Goal: Task Accomplishment & Management: Complete application form

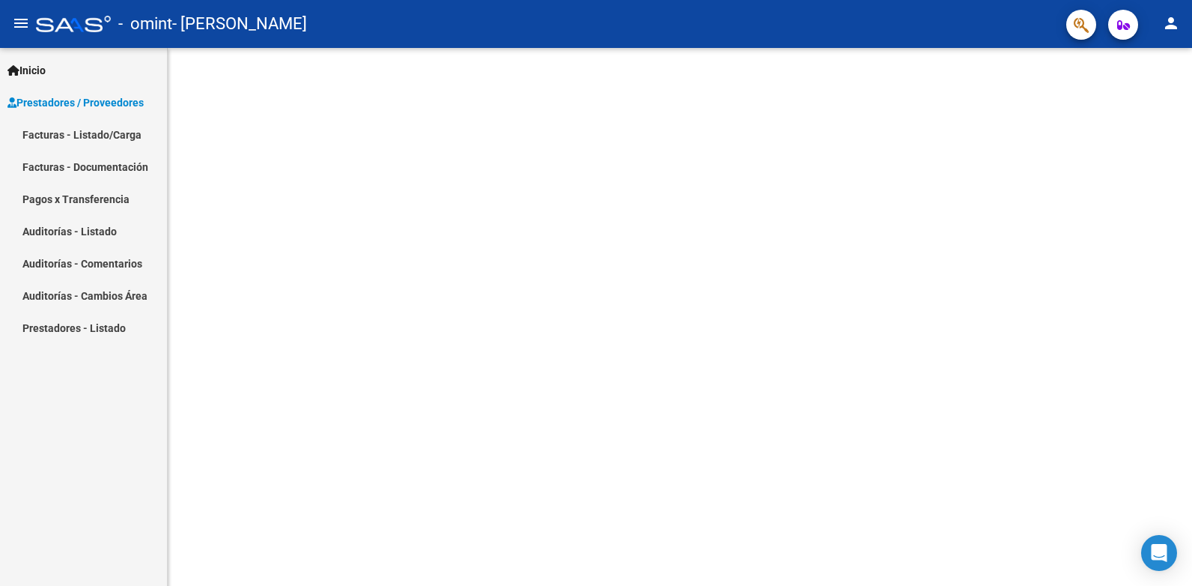
click at [88, 133] on link "Facturas - Listado/Carga" at bounding box center [83, 134] width 167 height 32
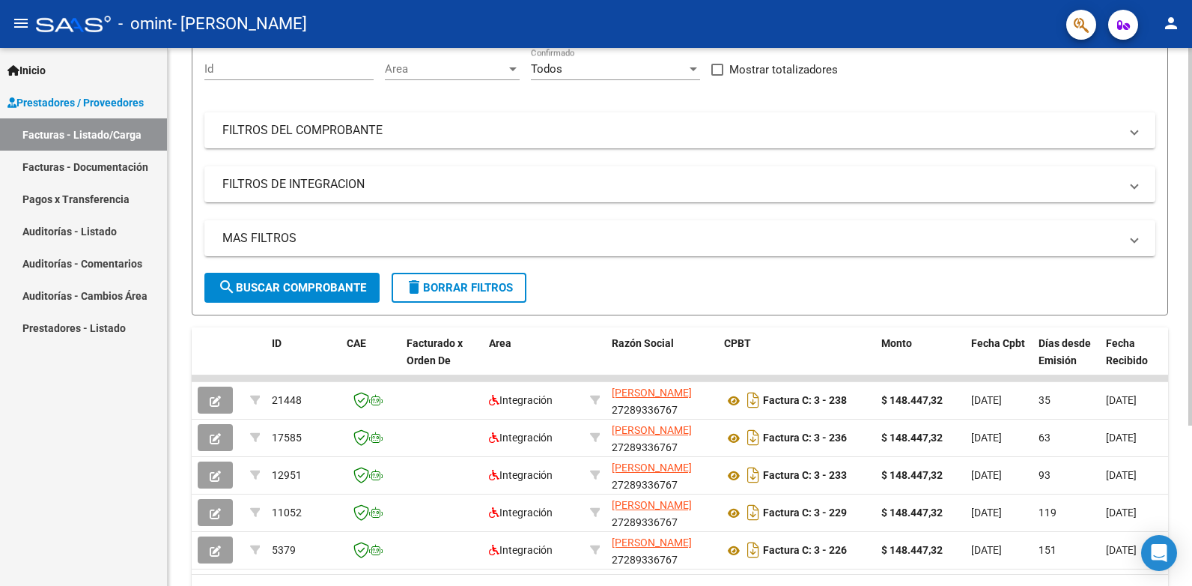
scroll to position [150, 0]
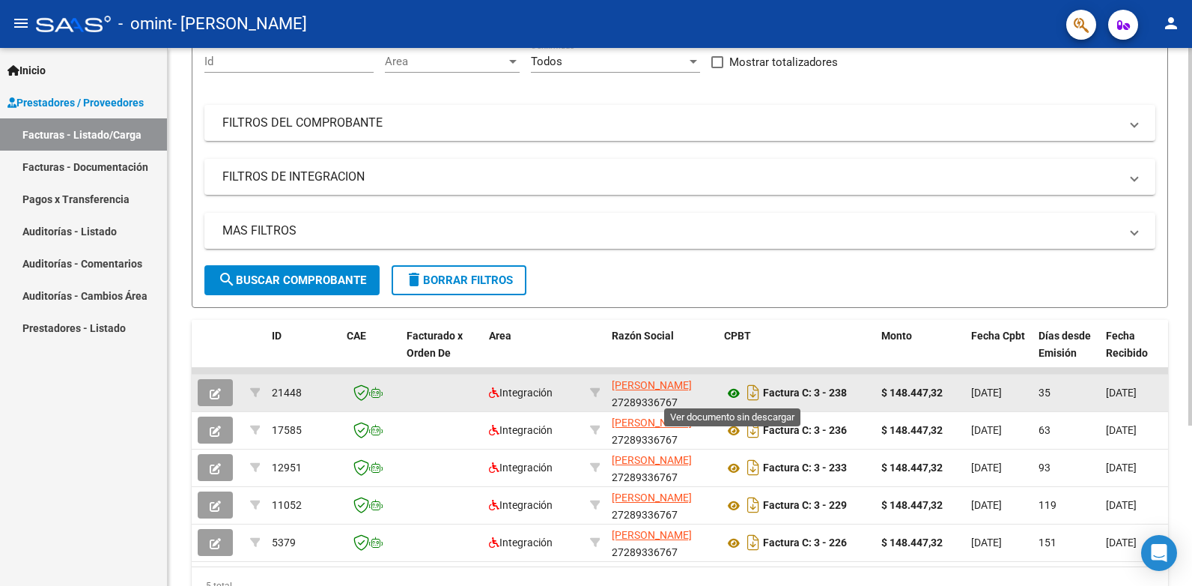
click at [737, 395] on icon at bounding box center [733, 393] width 19 height 18
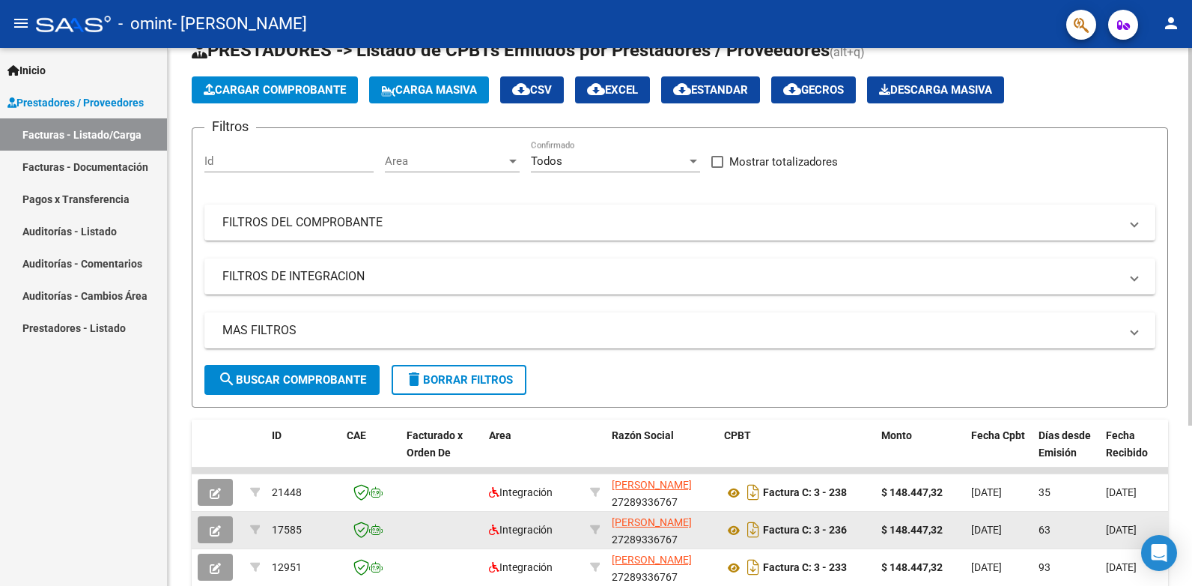
scroll to position [0, 0]
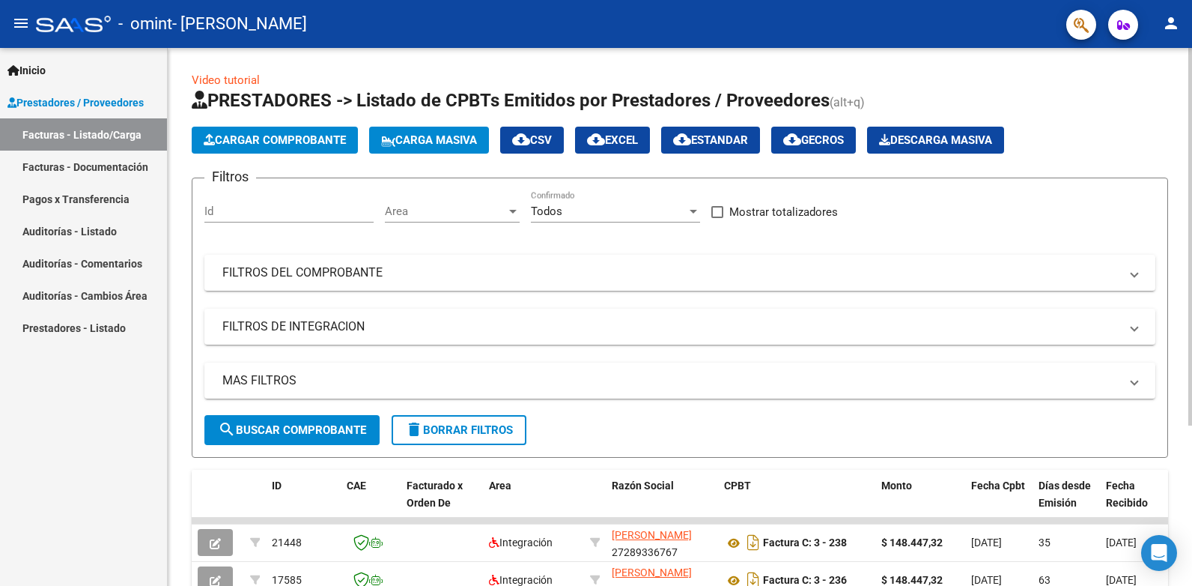
click at [285, 141] on span "Cargar Comprobante" at bounding box center [275, 139] width 142 height 13
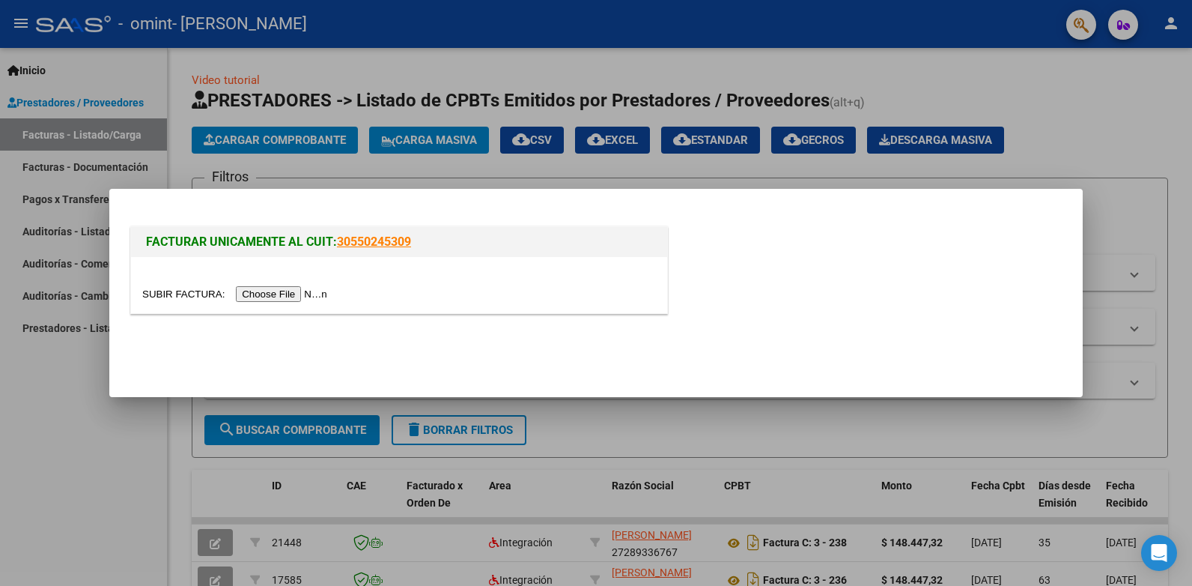
click at [257, 297] on input "file" at bounding box center [236, 294] width 189 height 16
click at [267, 292] on input "file" at bounding box center [236, 294] width 189 height 16
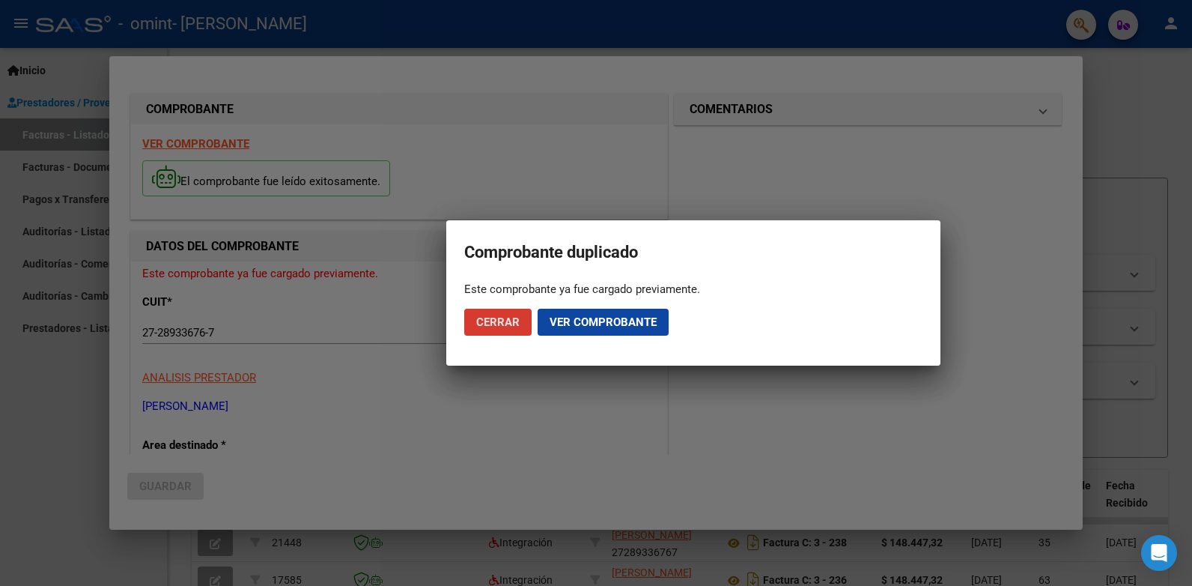
click at [508, 319] on span "Cerrar" at bounding box center [497, 321] width 43 height 13
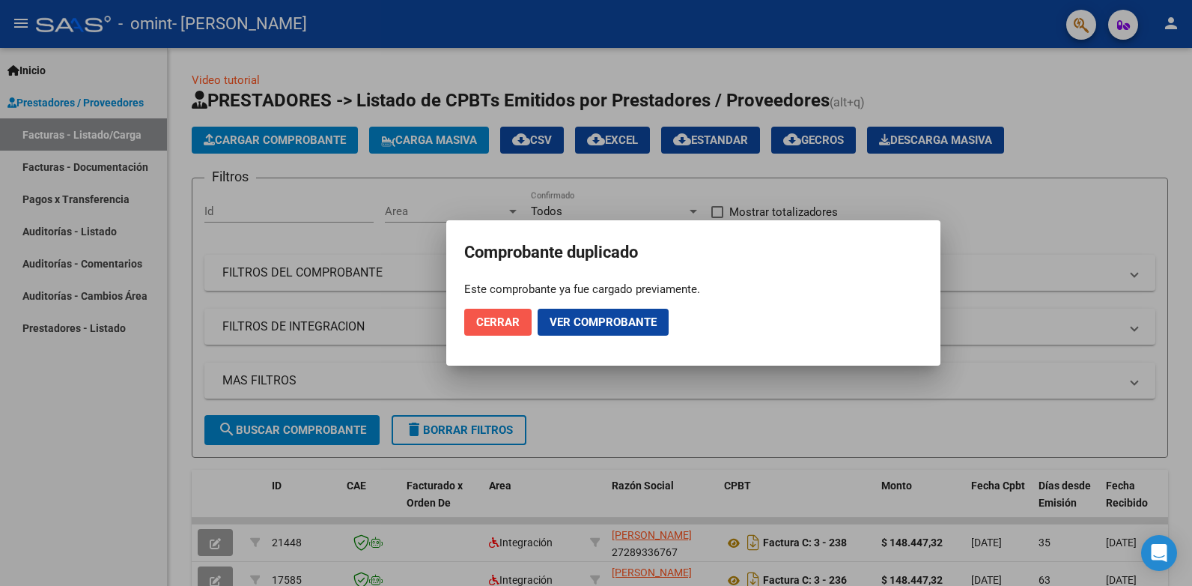
click at [509, 320] on span "Cerrar" at bounding box center [497, 321] width 43 height 13
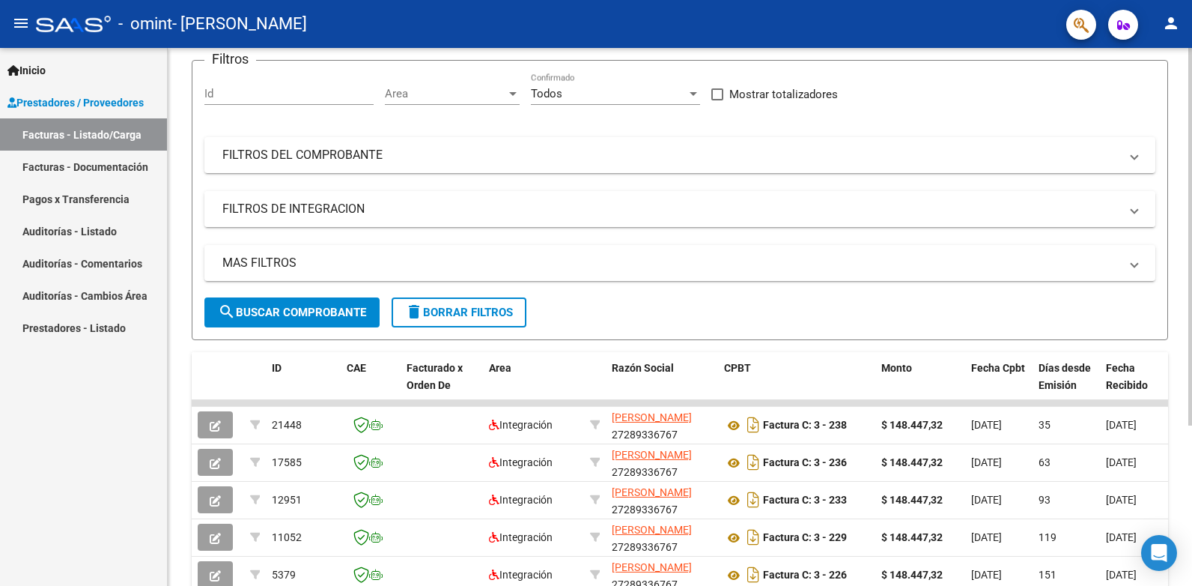
scroll to position [150, 0]
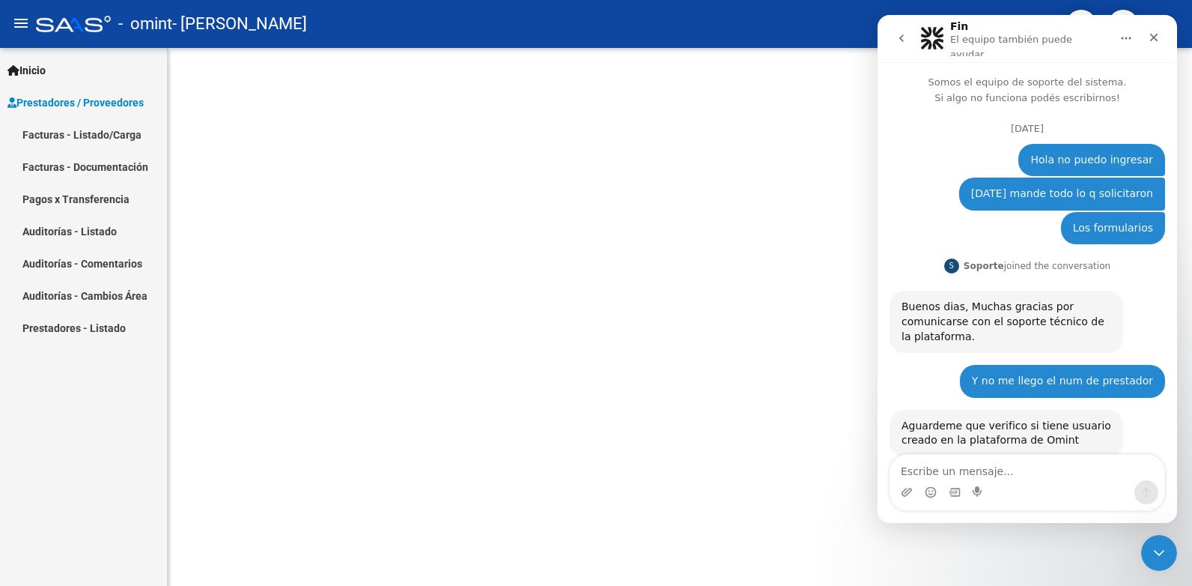
scroll to position [2187, 0]
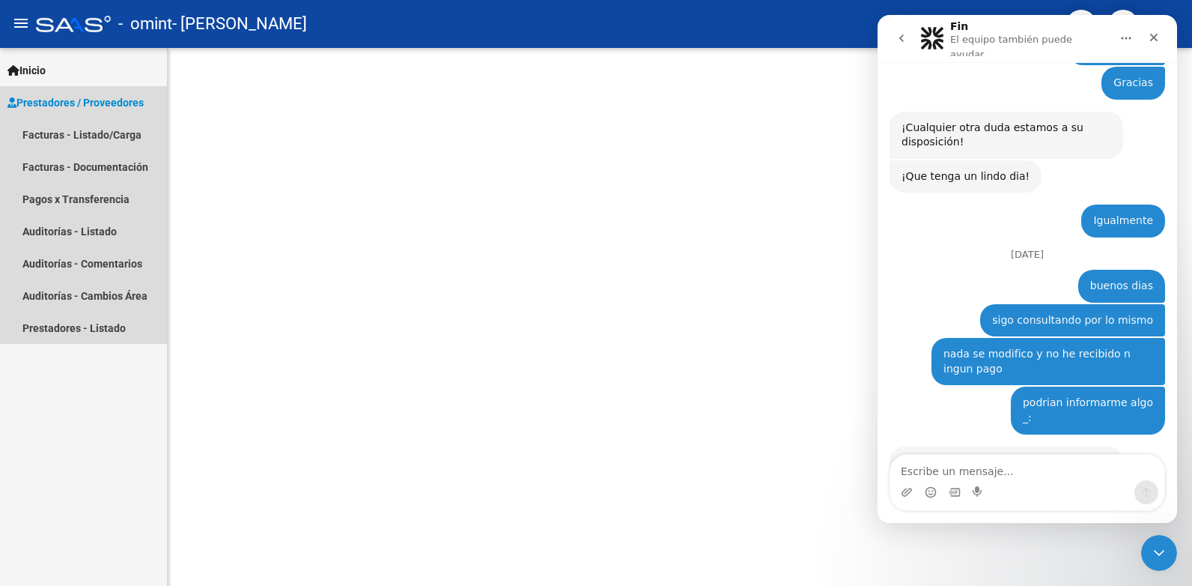
click at [66, 95] on span "Prestadores / Proveedores" at bounding box center [75, 102] width 136 height 16
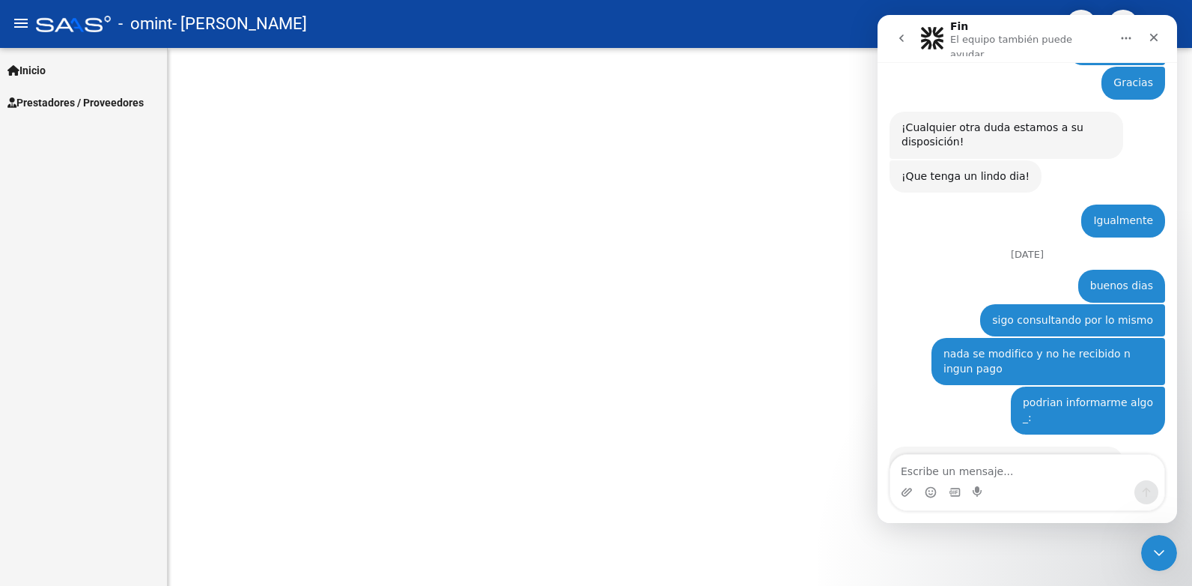
click at [64, 99] on span "Prestadores / Proveedores" at bounding box center [75, 102] width 136 height 16
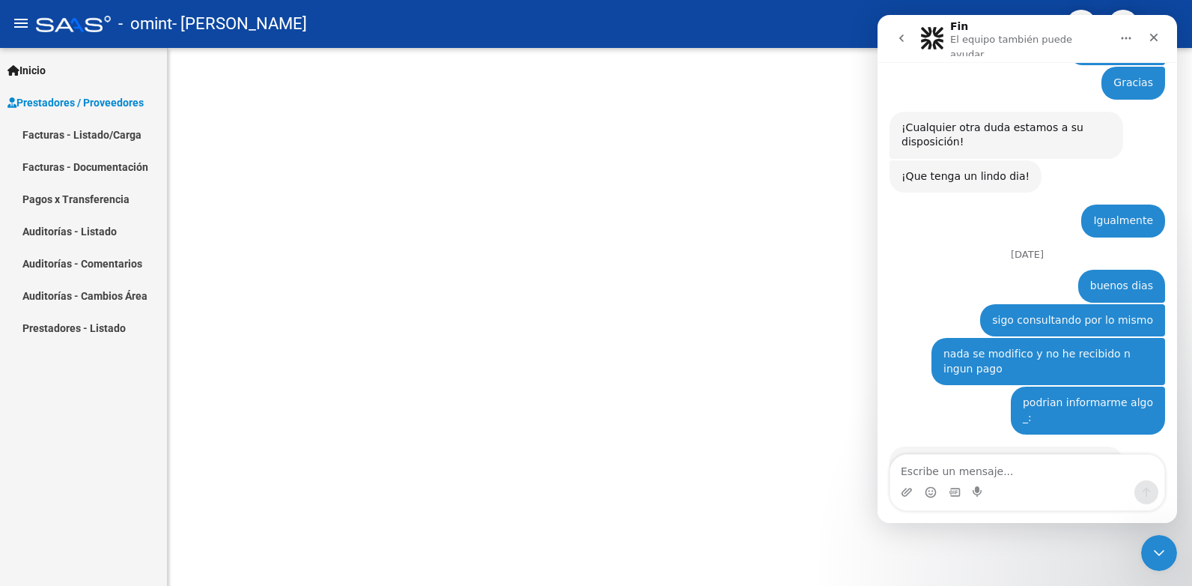
click at [70, 128] on link "Facturas - Listado/Carga" at bounding box center [83, 134] width 167 height 32
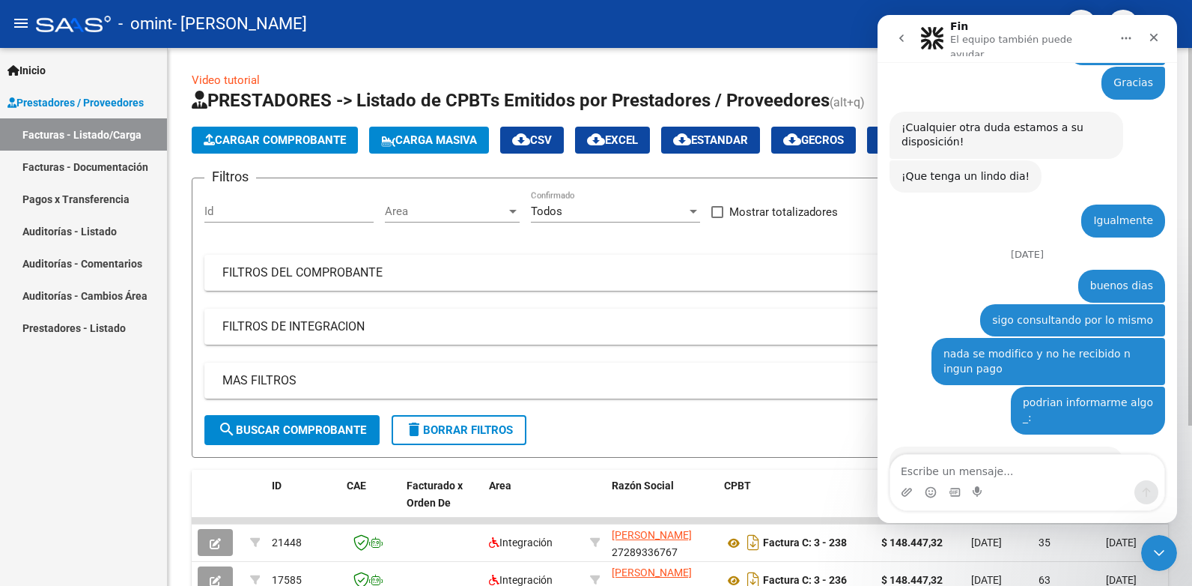
click at [264, 140] on span "Cargar Comprobante" at bounding box center [275, 139] width 142 height 13
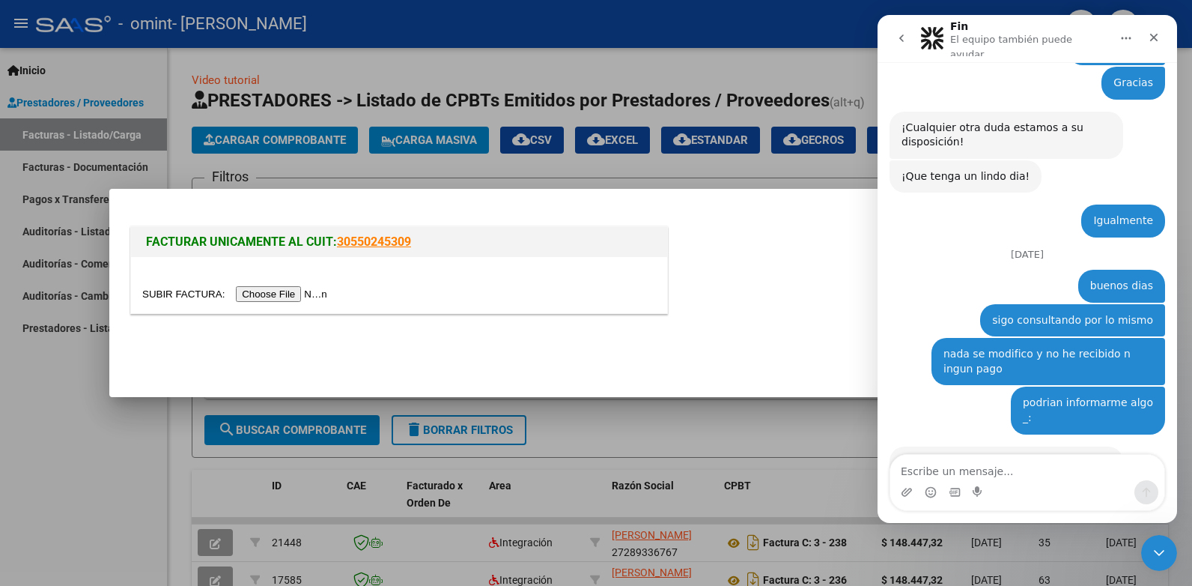
click at [273, 291] on input "file" at bounding box center [236, 294] width 189 height 16
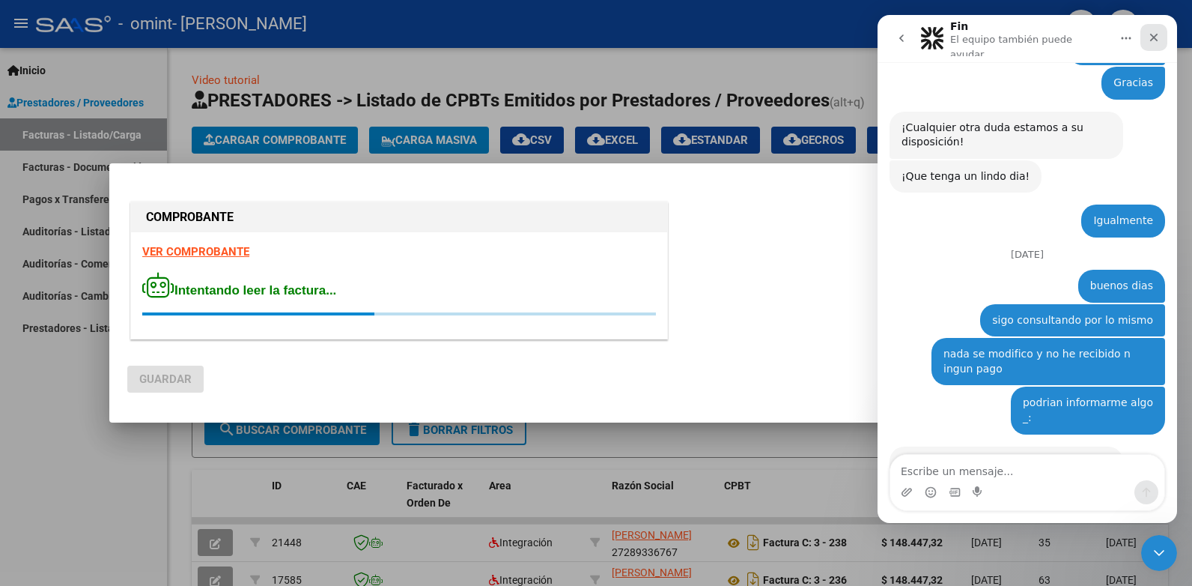
click at [1155, 31] on icon "Cerrar" at bounding box center [1154, 37] width 12 height 12
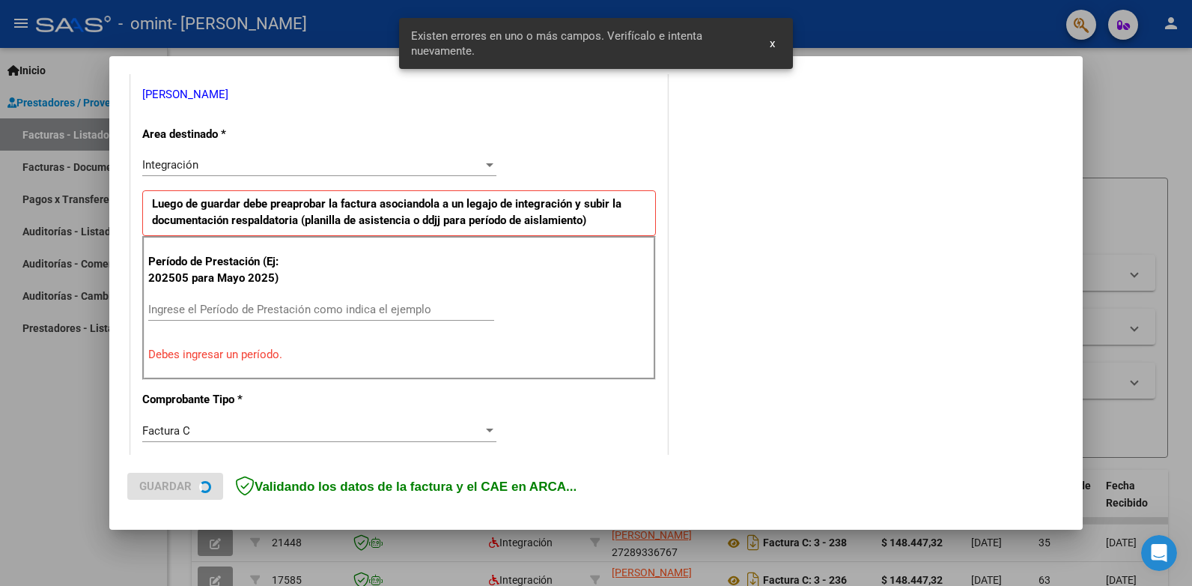
scroll to position [303, 0]
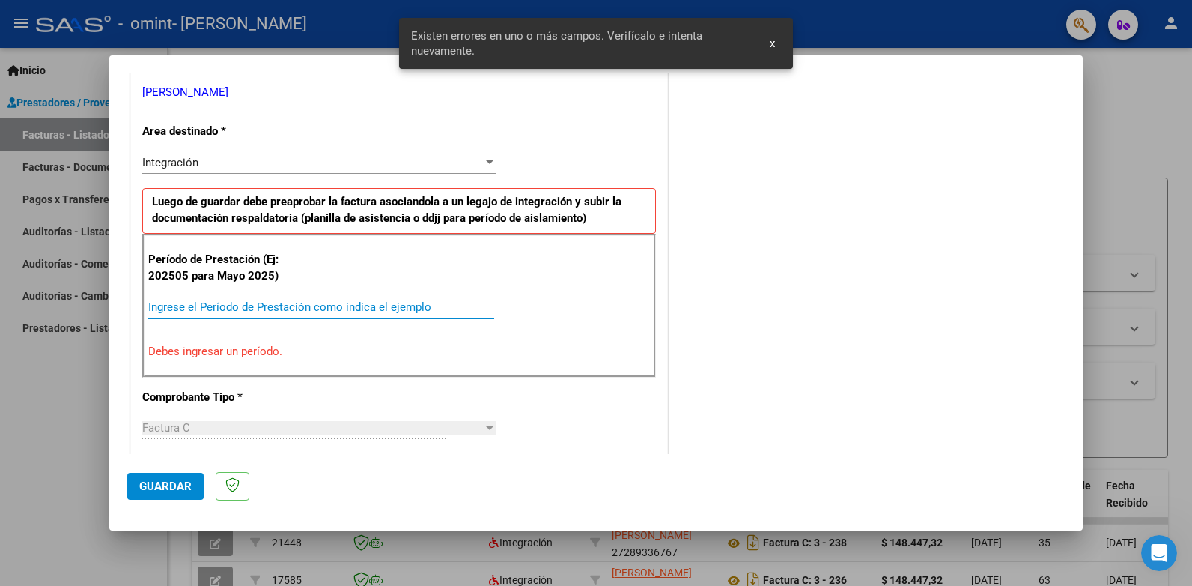
click at [228, 307] on input "Ingrese el Período de Prestación como indica el ejemplo" at bounding box center [321, 306] width 346 height 13
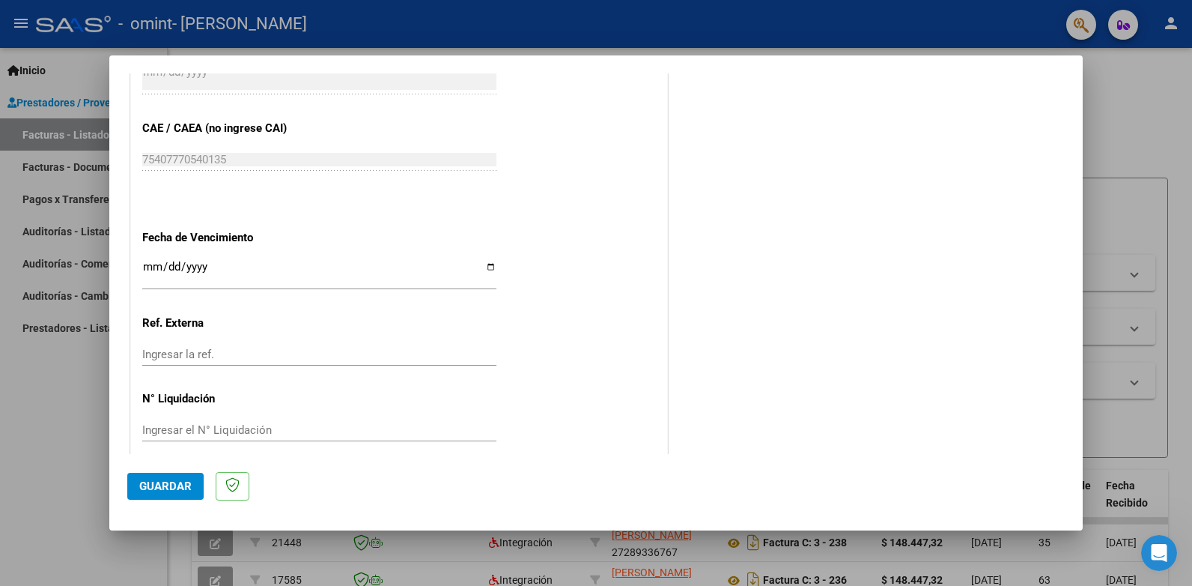
scroll to position [938, 0]
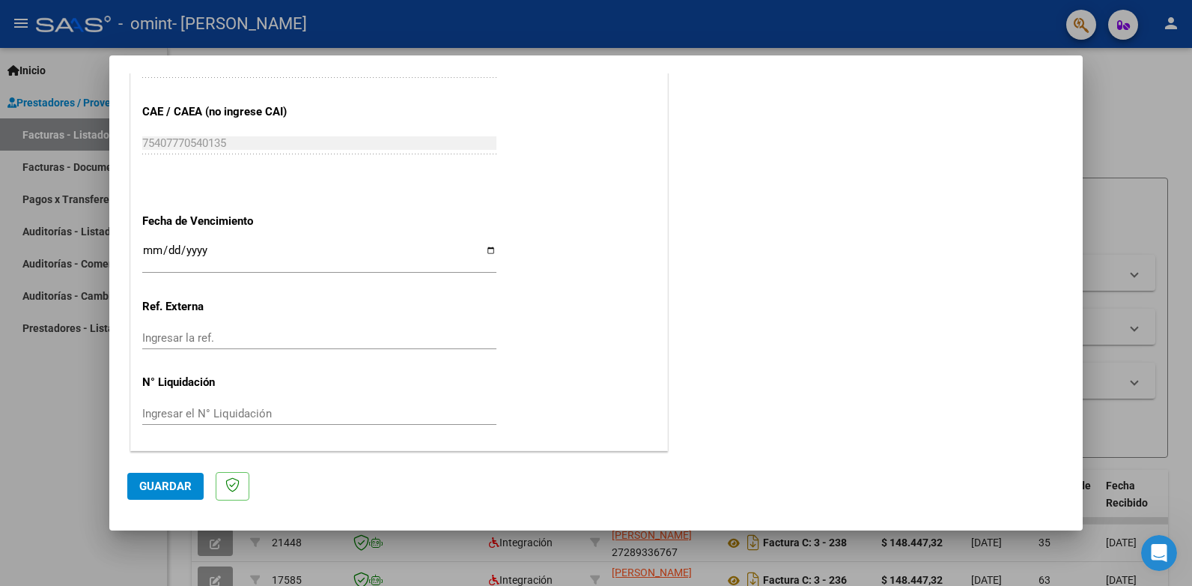
type input "202509"
click at [176, 481] on span "Guardar" at bounding box center [165, 485] width 52 height 13
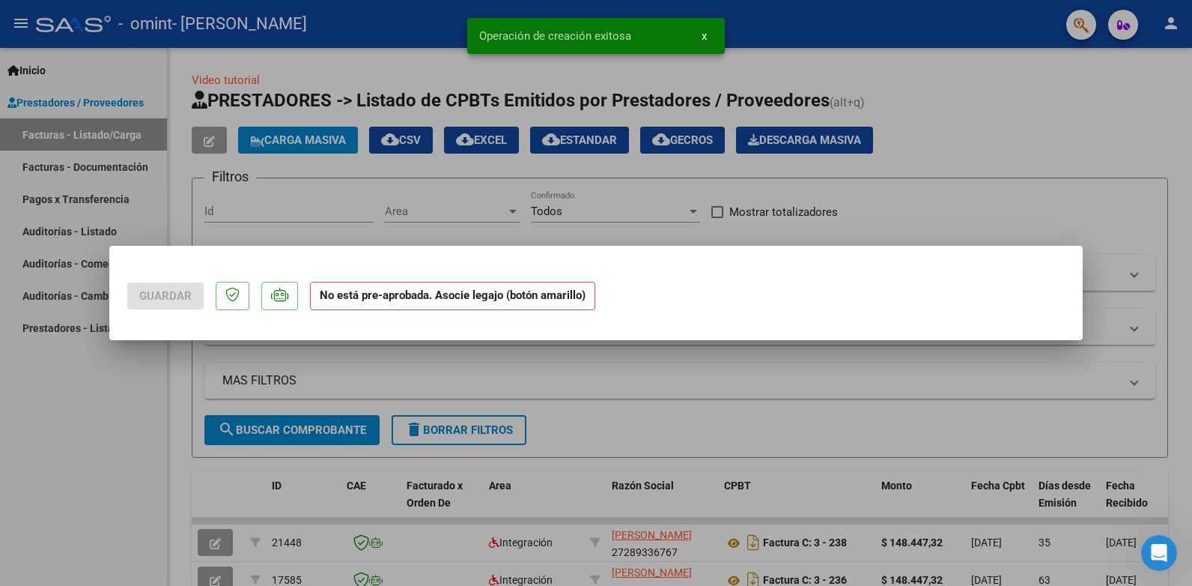
scroll to position [0, 0]
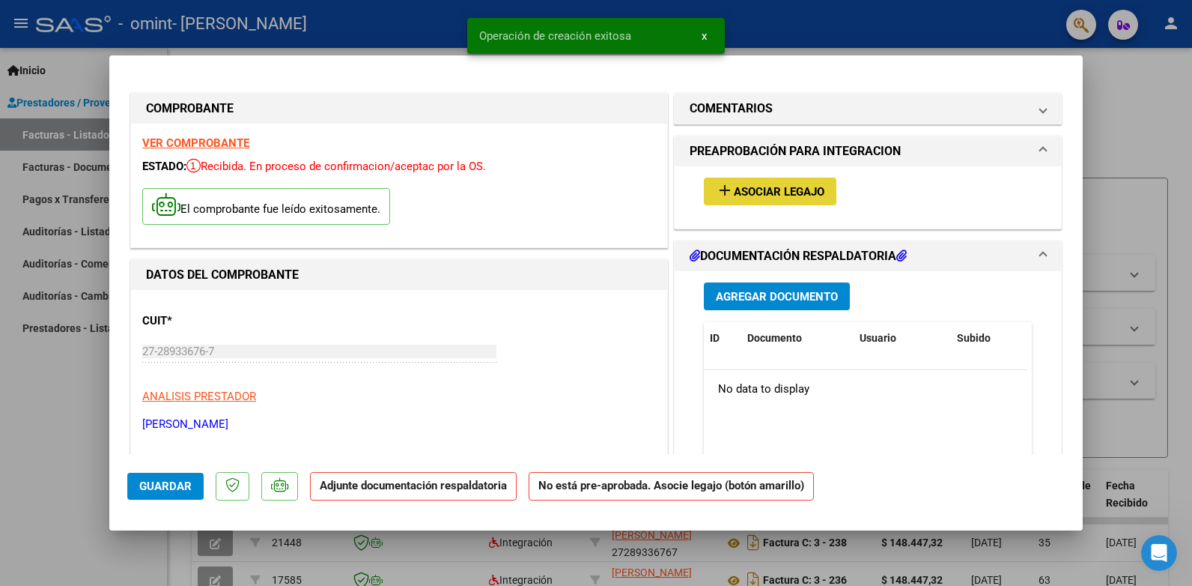
click at [734, 192] on span "Asociar Legajo" at bounding box center [779, 191] width 91 height 13
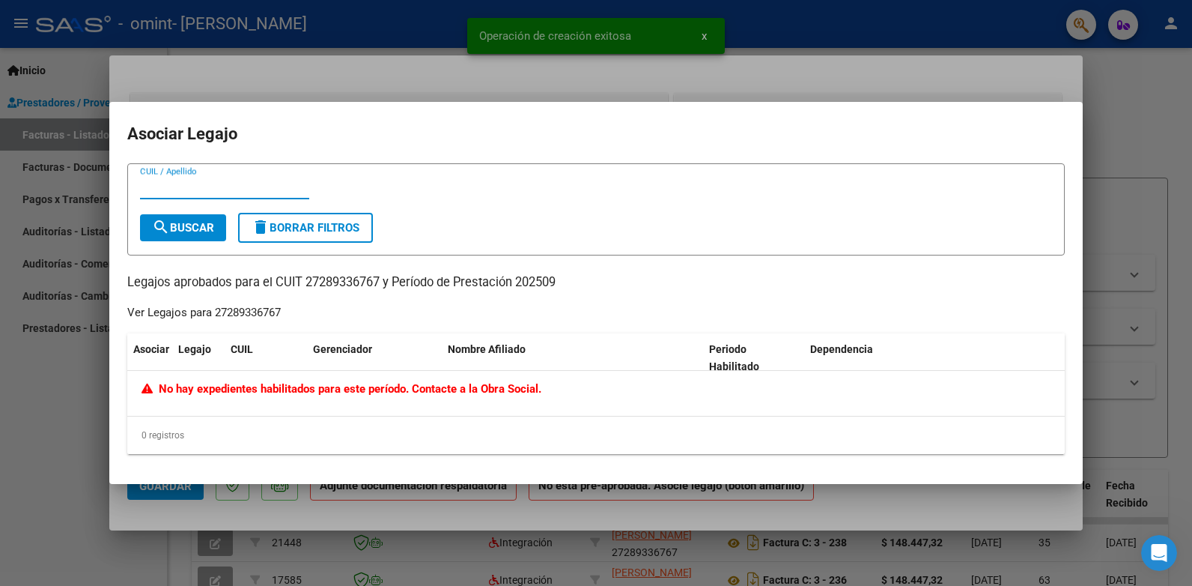
click at [186, 222] on span "search Buscar" at bounding box center [183, 227] width 62 height 13
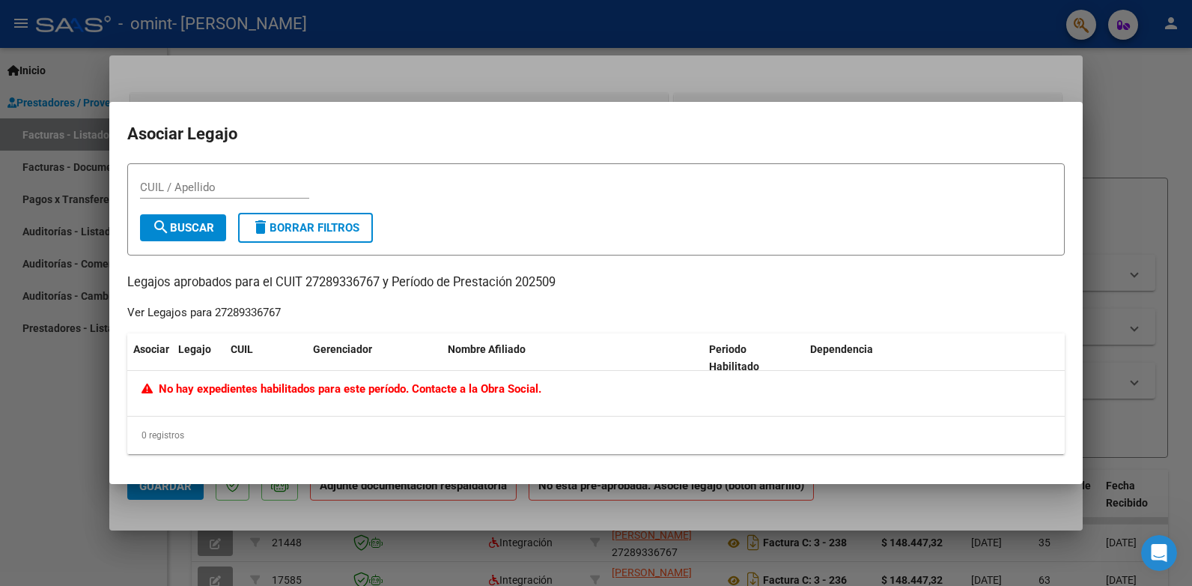
click at [291, 229] on span "delete Borrar Filtros" at bounding box center [306, 227] width 108 height 13
click at [428, 475] on mat-dialog-container "Asociar Legajo CUIL / Apellido search Buscar delete Borrar Filtros Legajos apro…" at bounding box center [596, 293] width 974 height 382
drag, startPoint x: 242, startPoint y: 475, endPoint x: 234, endPoint y: 443, distance: 33.2
click at [243, 473] on mat-dialog-container "Asociar Legajo CUIL / Apellido search Buscar delete Borrar Filtros Legajos apro…" at bounding box center [596, 293] width 974 height 382
click at [1056, 161] on mat-dialog-container "Asociar Legajo CUIL / Apellido search Buscar delete Borrar Filtros Legajos apro…" at bounding box center [596, 293] width 974 height 382
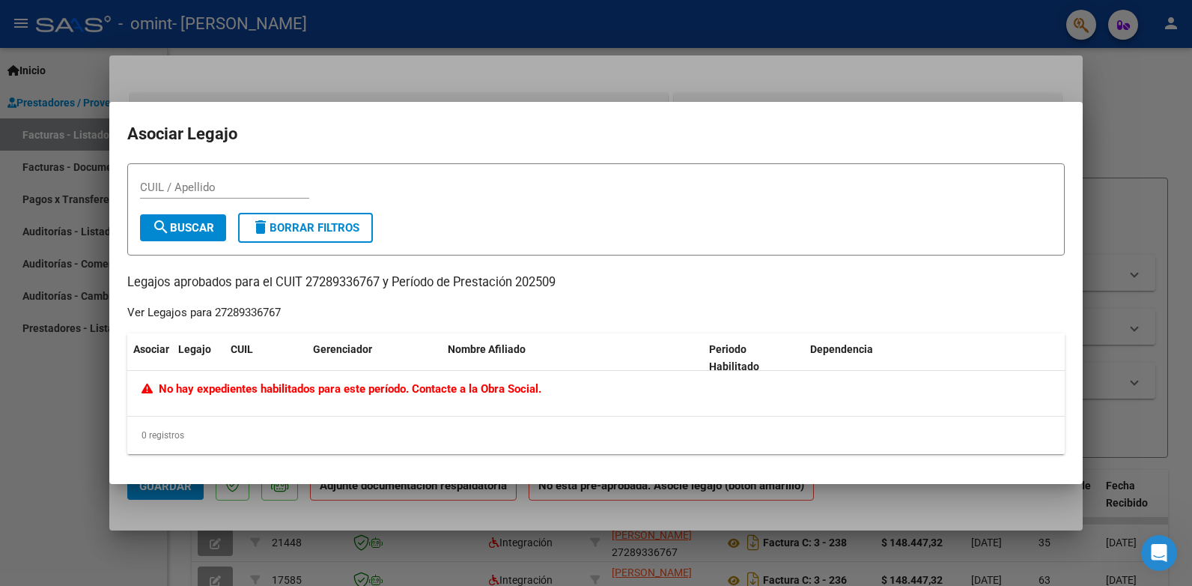
click at [226, 63] on div at bounding box center [596, 293] width 1192 height 586
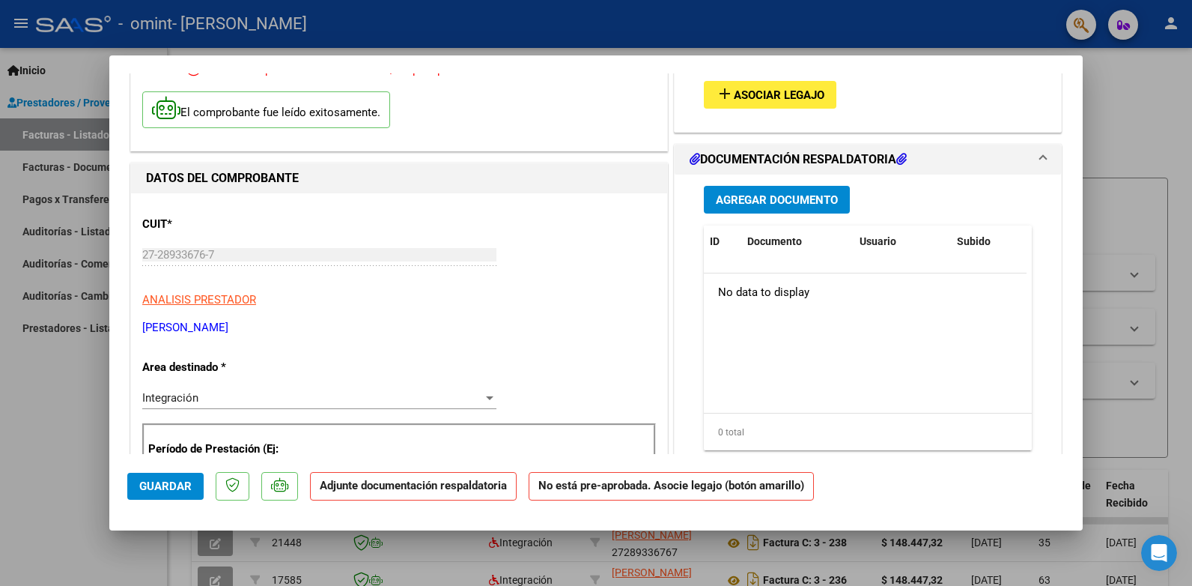
scroll to position [172, 0]
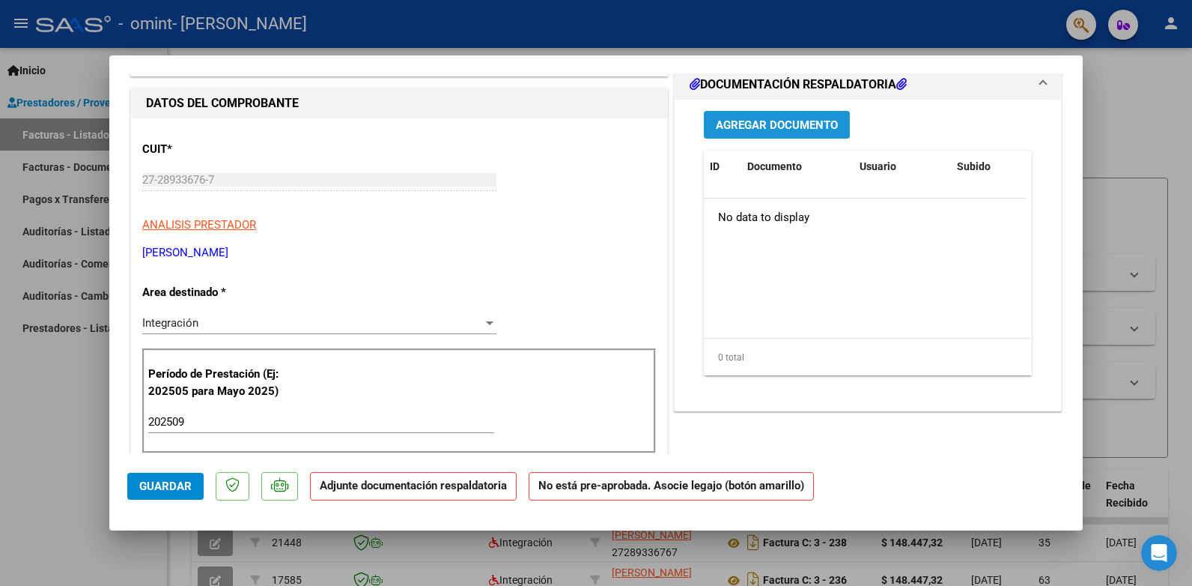
click at [756, 129] on span "Agregar Documento" at bounding box center [777, 124] width 122 height 13
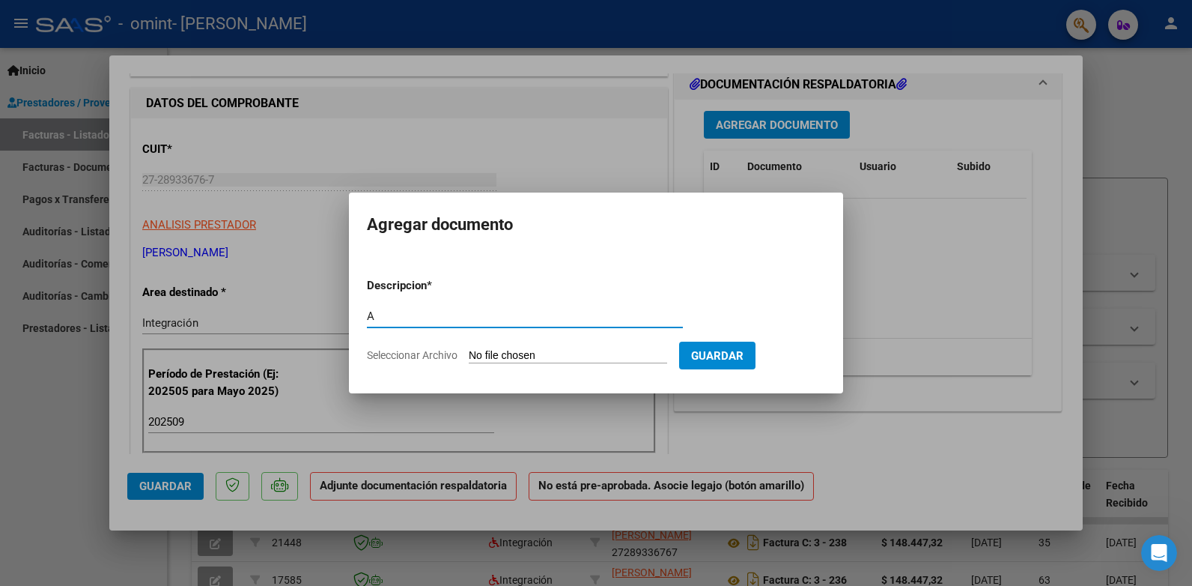
click at [616, 321] on input "A" at bounding box center [525, 315] width 316 height 13
type input "ATI"
click at [733, 347] on button "Guardar" at bounding box center [717, 356] width 76 height 28
click at [722, 358] on span "Guardar" at bounding box center [717, 355] width 52 height 13
click at [516, 354] on input "Seleccionar Archivo" at bounding box center [568, 356] width 198 height 14
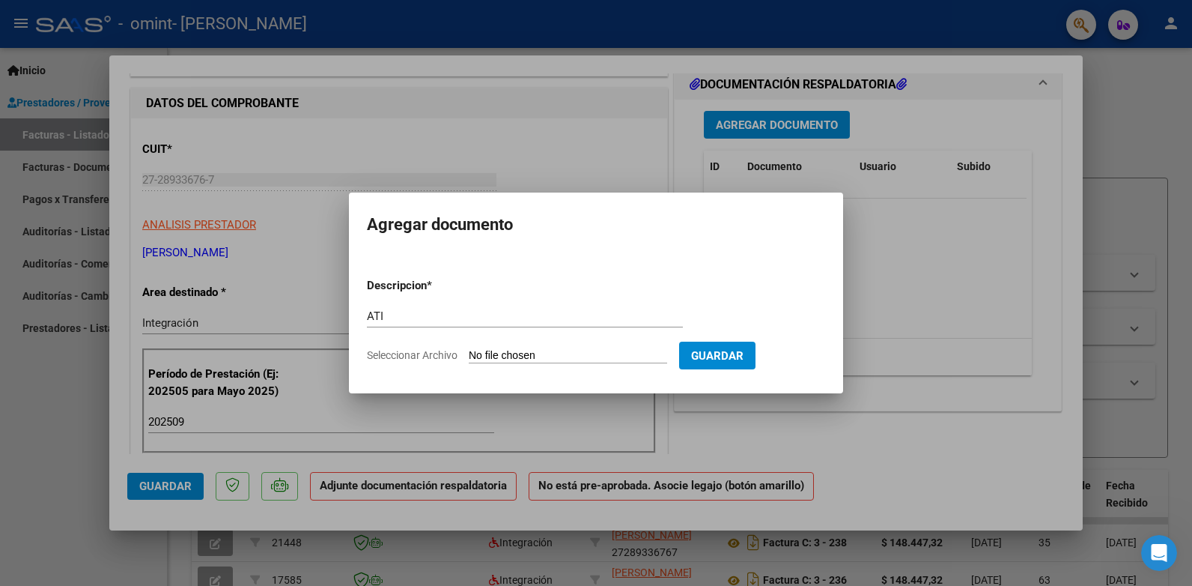
type input "C:\fakepath\ATI 202509.jpeg"
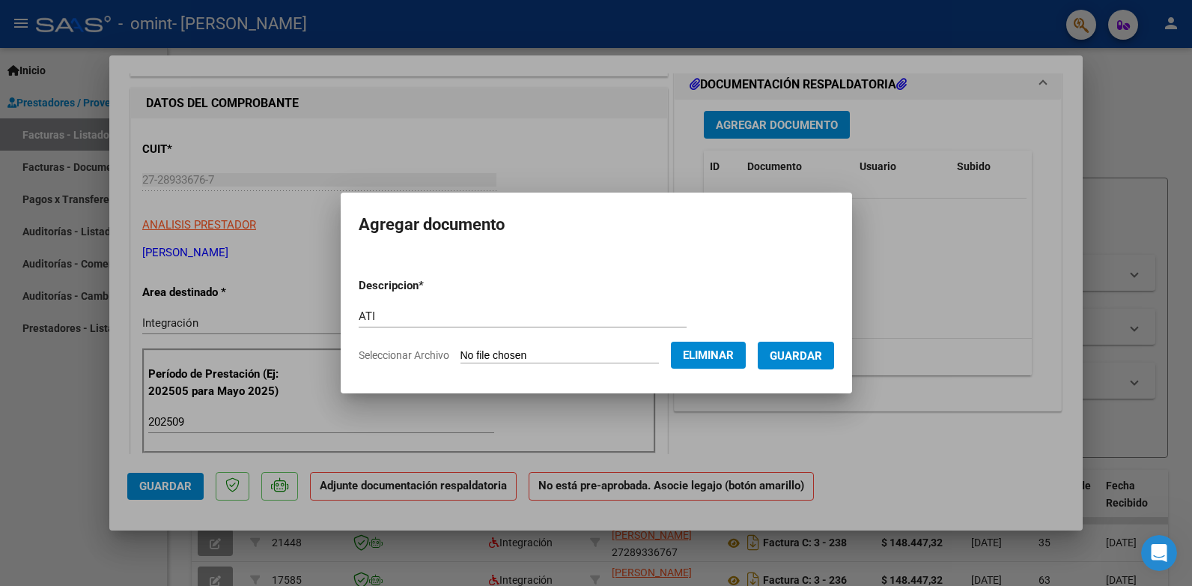
click at [790, 351] on span "Guardar" at bounding box center [796, 355] width 52 height 13
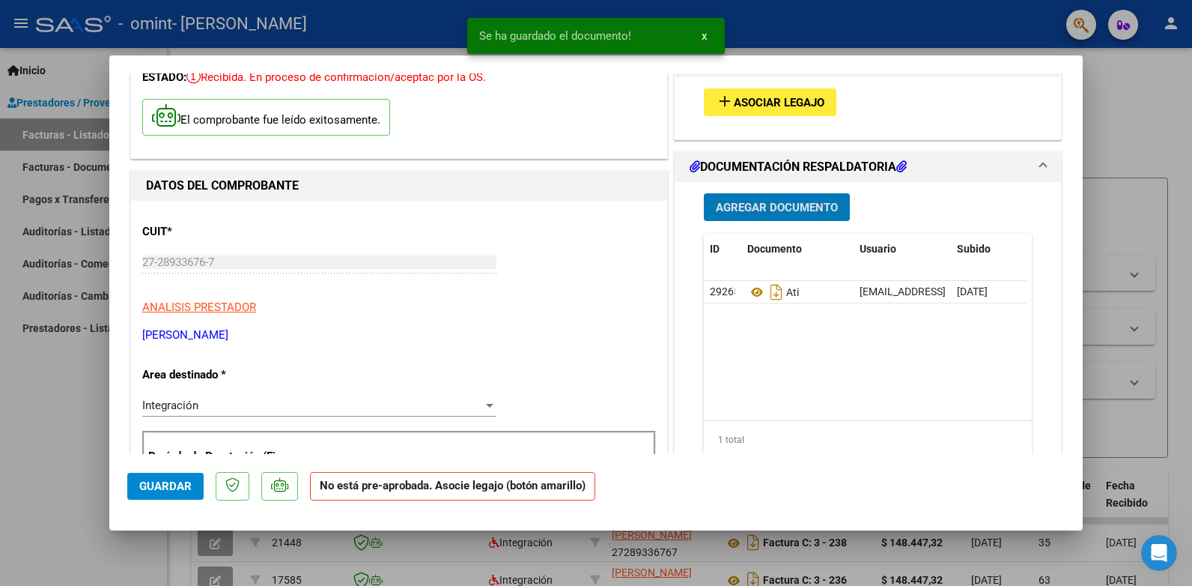
scroll to position [0, 0]
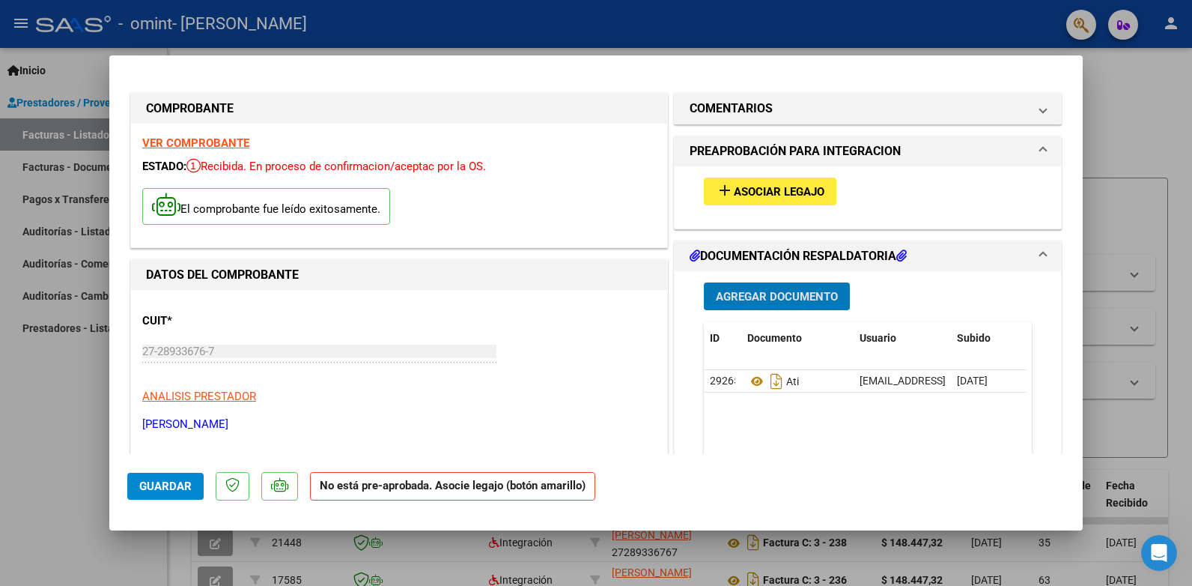
click at [734, 192] on span "Asociar Legajo" at bounding box center [779, 191] width 91 height 13
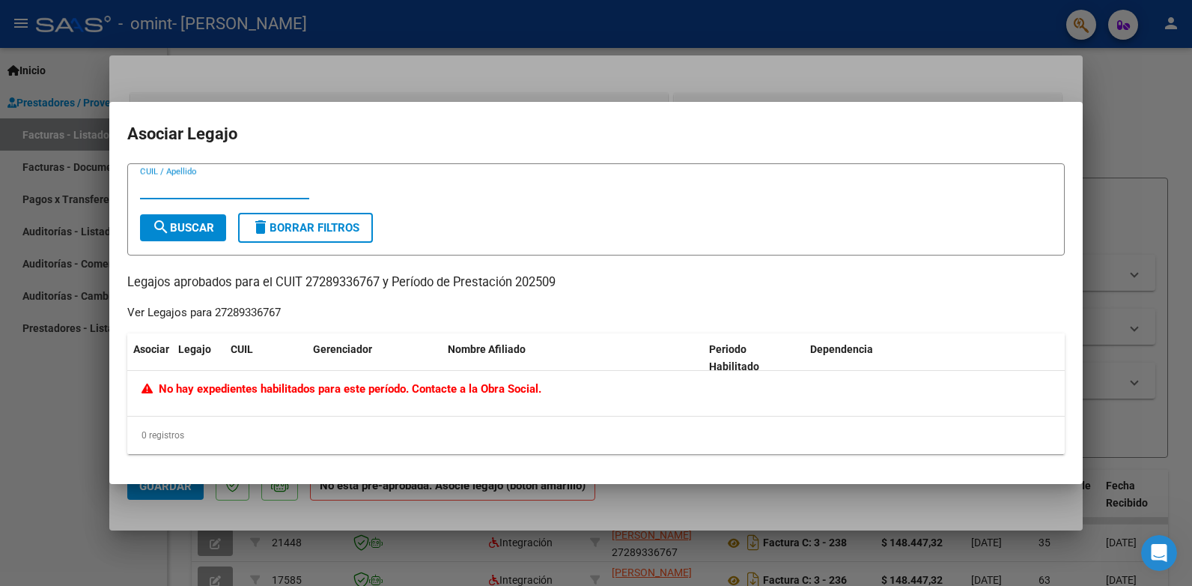
click at [889, 512] on div at bounding box center [596, 293] width 1192 height 586
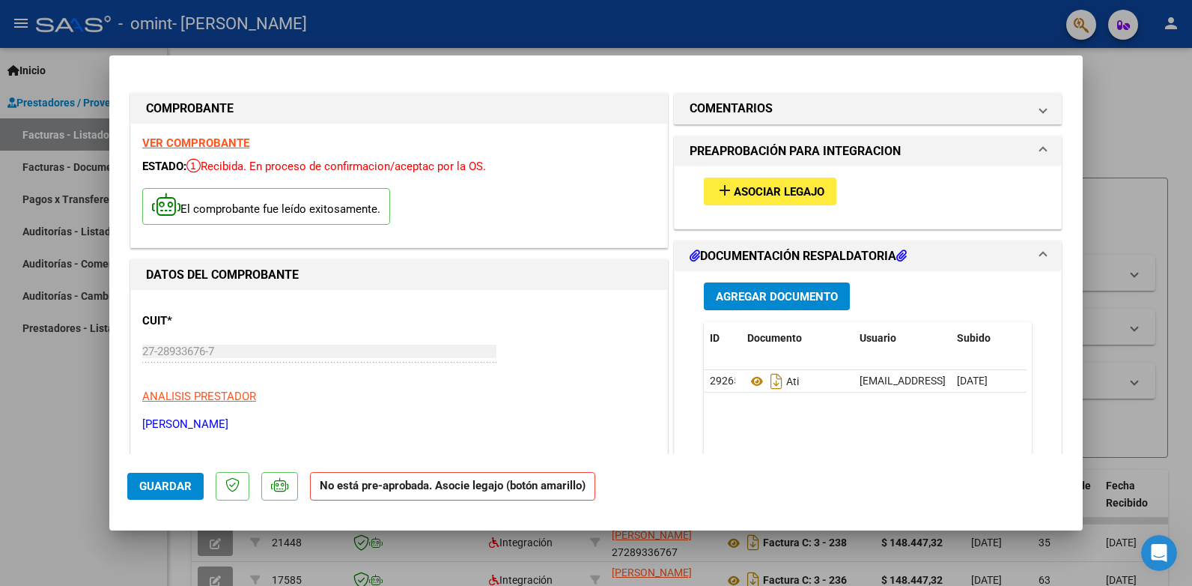
click at [1040, 144] on span at bounding box center [1043, 151] width 6 height 18
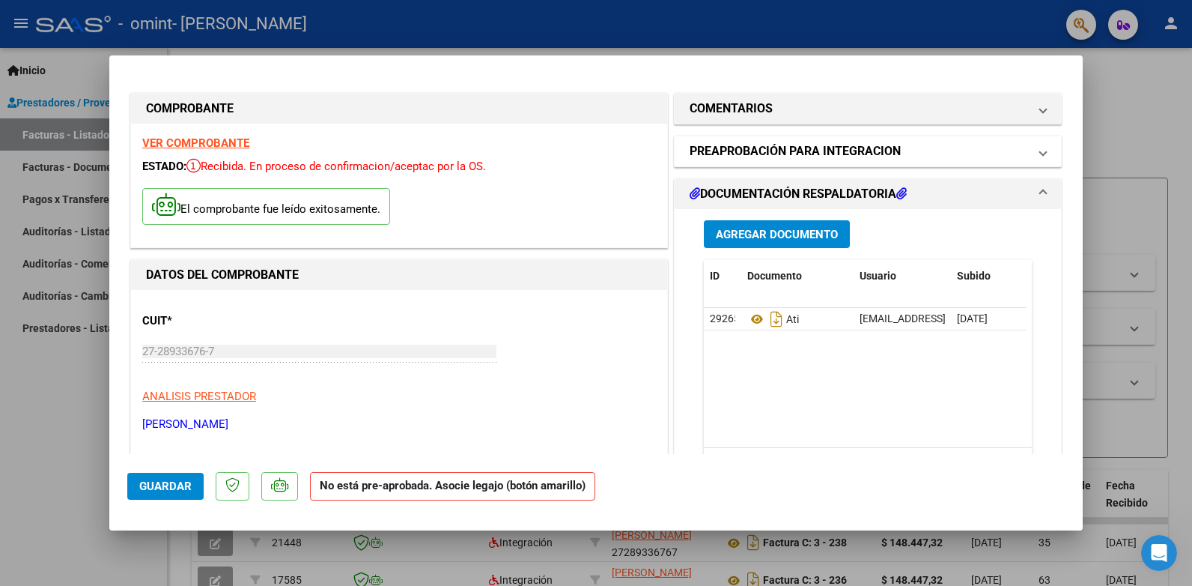
click at [1040, 145] on span at bounding box center [1043, 151] width 6 height 18
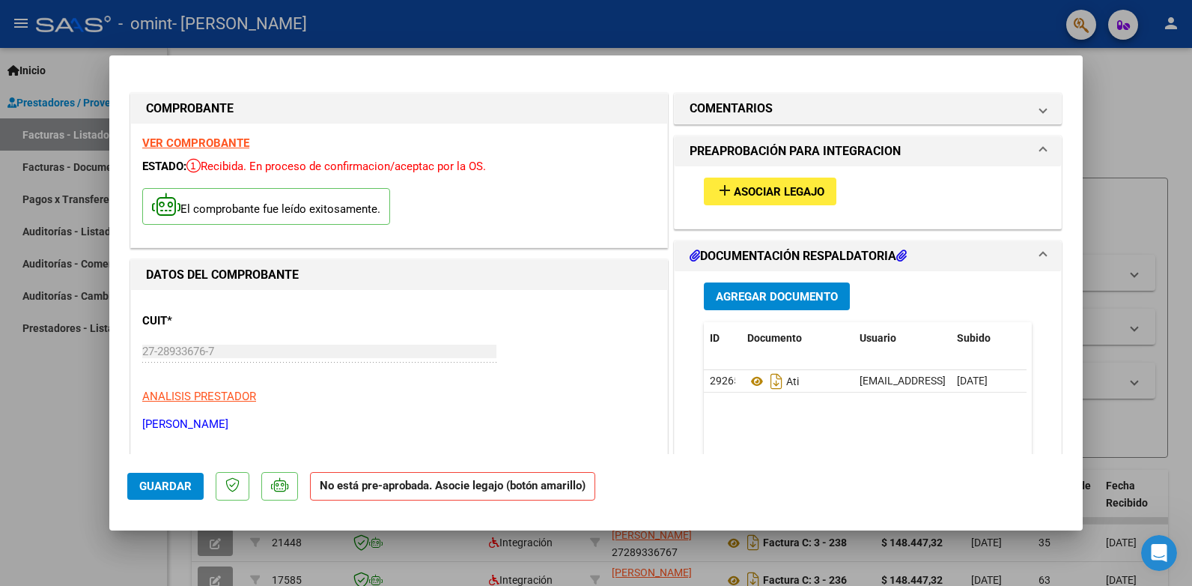
click at [157, 490] on span "Guardar" at bounding box center [165, 485] width 52 height 13
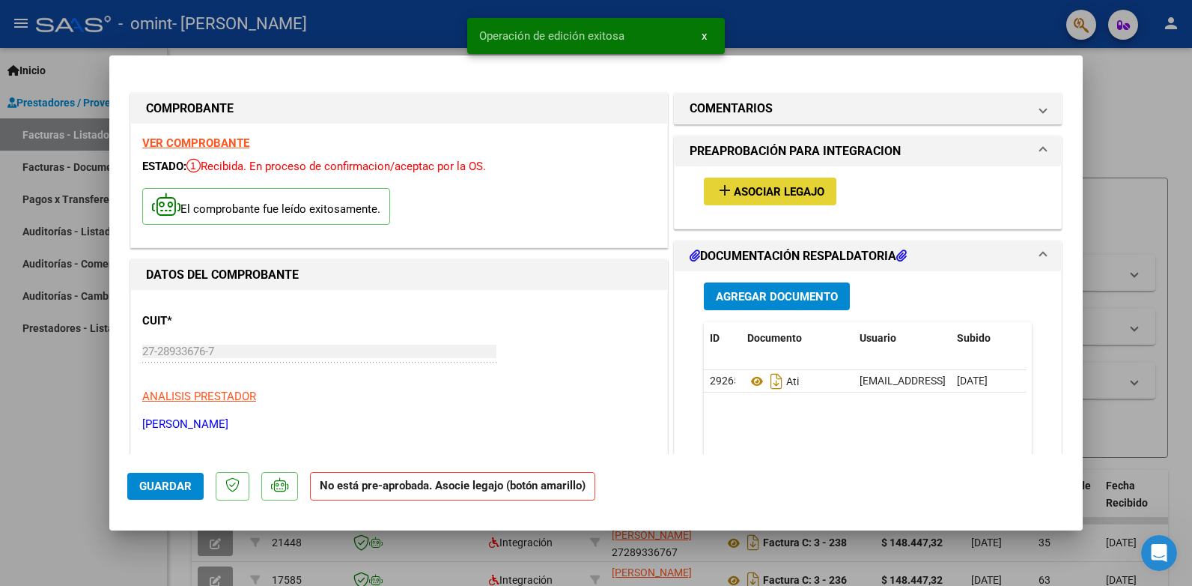
click at [773, 180] on button "add Asociar Legajo" at bounding box center [770, 191] width 133 height 28
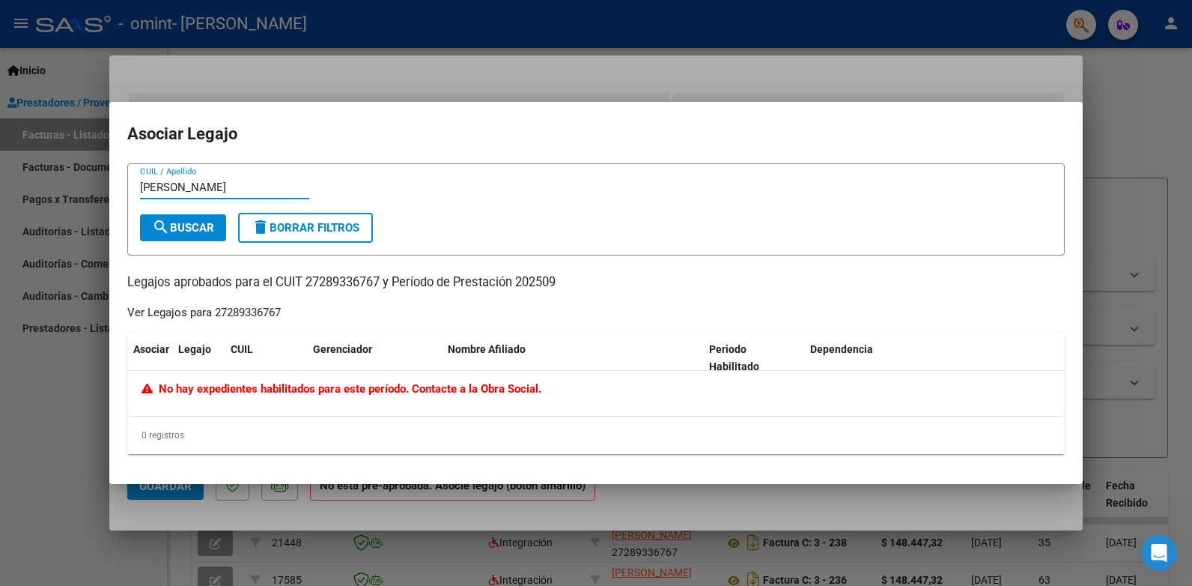
click at [212, 231] on span "search Buscar" at bounding box center [183, 227] width 62 height 13
drag, startPoint x: 138, startPoint y: 178, endPoint x: 120, endPoint y: 177, distance: 18.0
click at [120, 177] on mat-dialog-content "[PERSON_NAME] CUIL / Apellido search Buscar delete Borrar Filtros Legajos aprob…" at bounding box center [596, 314] width 974 height 303
drag, startPoint x: 236, startPoint y: 183, endPoint x: 77, endPoint y: 183, distance: 158.8
click at [77, 183] on div "COMPROBANTE VER COMPROBANTE ESTADO: Recibida. En proceso de confirmacion/acepta…" at bounding box center [596, 293] width 1192 height 586
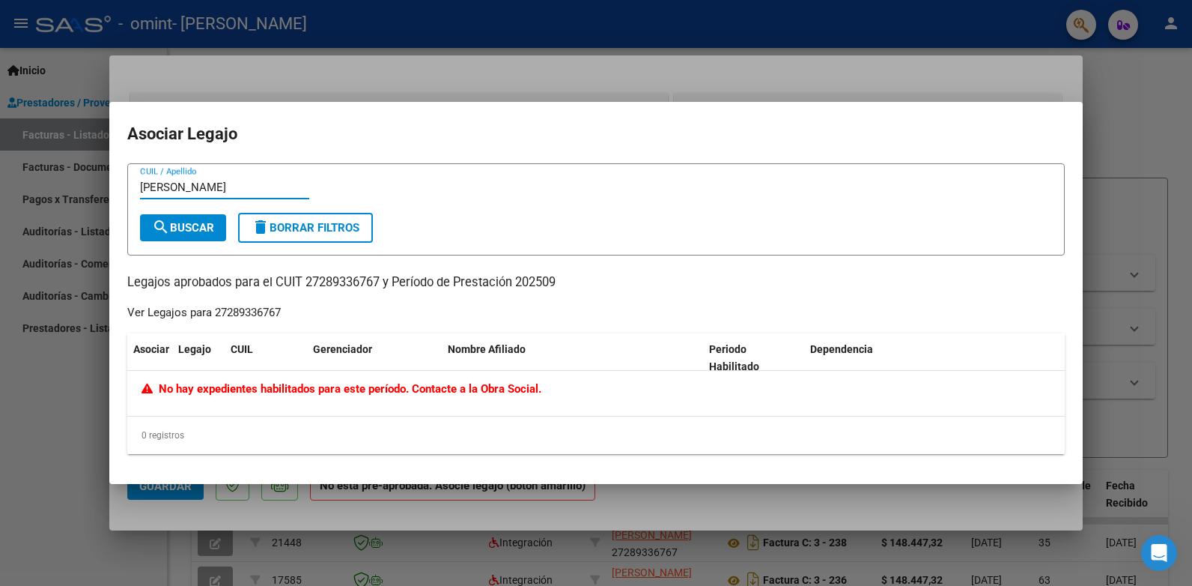
type input "}"
click at [781, 87] on div at bounding box center [596, 293] width 1192 height 586
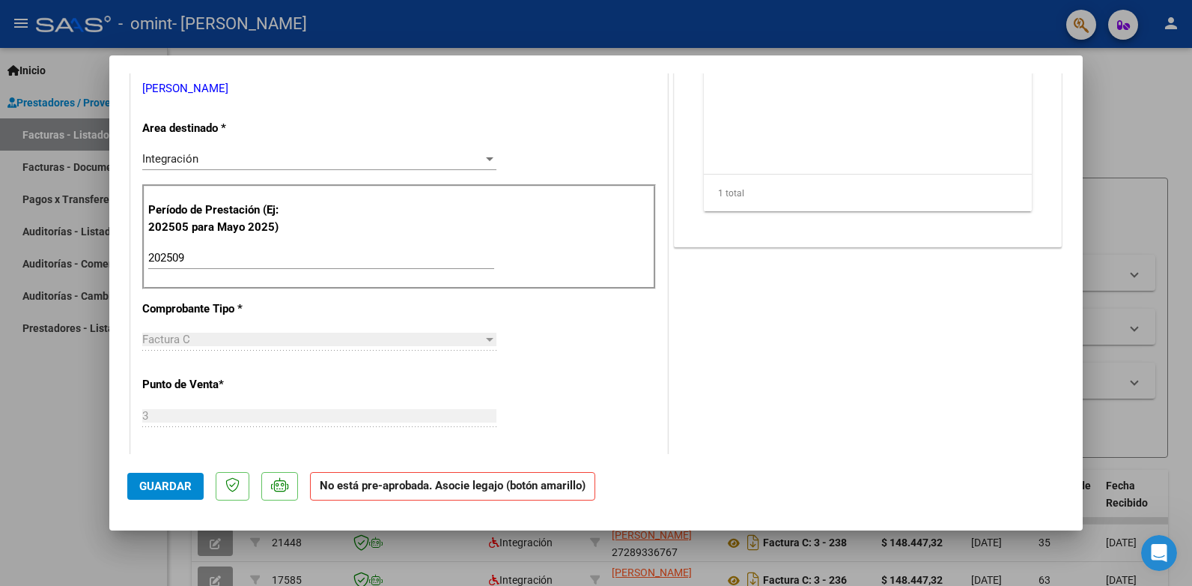
scroll to position [300, 0]
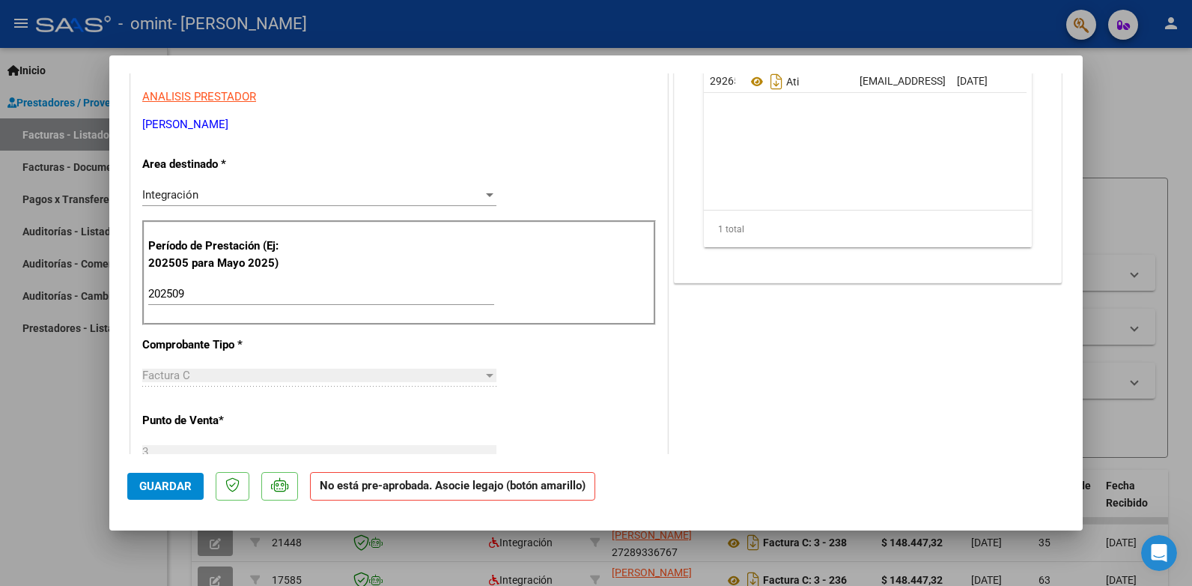
click at [1114, 79] on div at bounding box center [596, 293] width 1192 height 586
type input "$ 0,00"
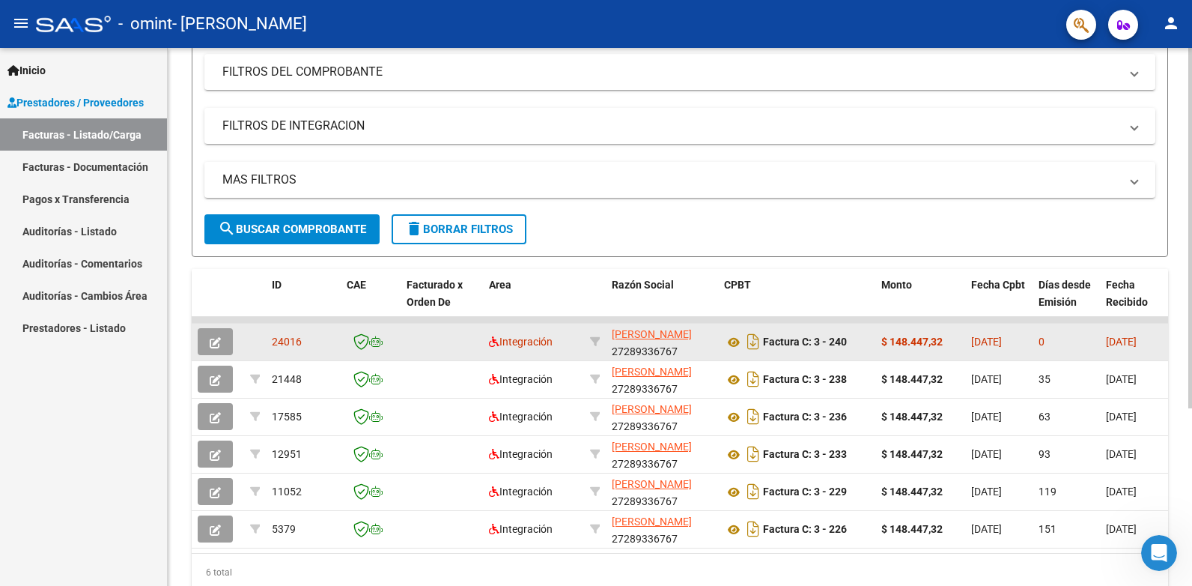
scroll to position [265, 0]
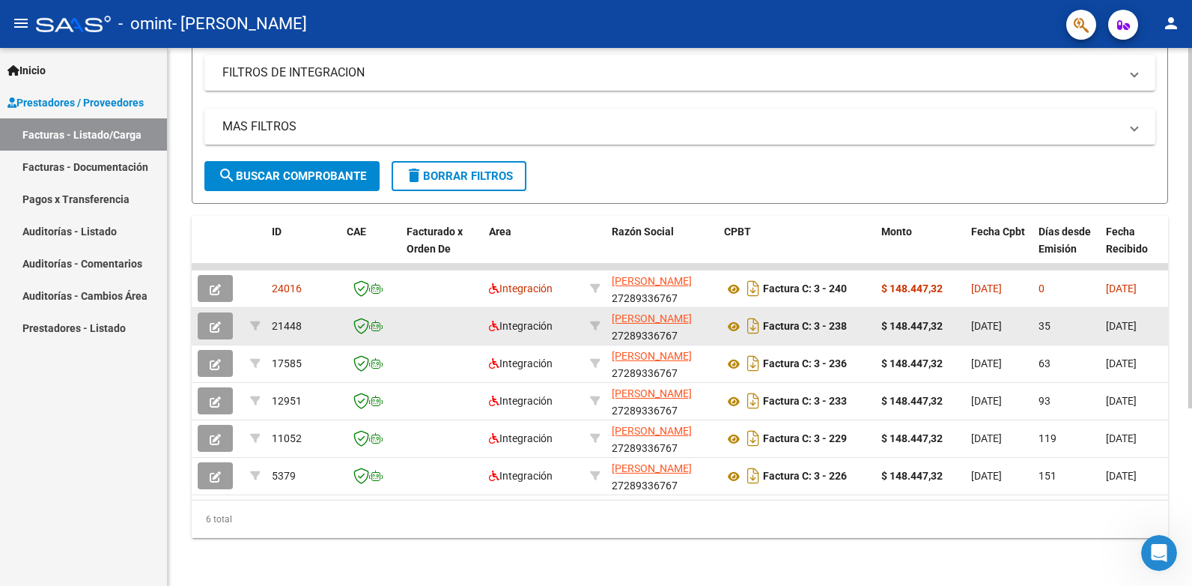
click at [636, 314] on app-link-go-to "[PERSON_NAME]" at bounding box center [652, 318] width 80 height 17
click at [634, 312] on span "[PERSON_NAME]" at bounding box center [652, 318] width 80 height 12
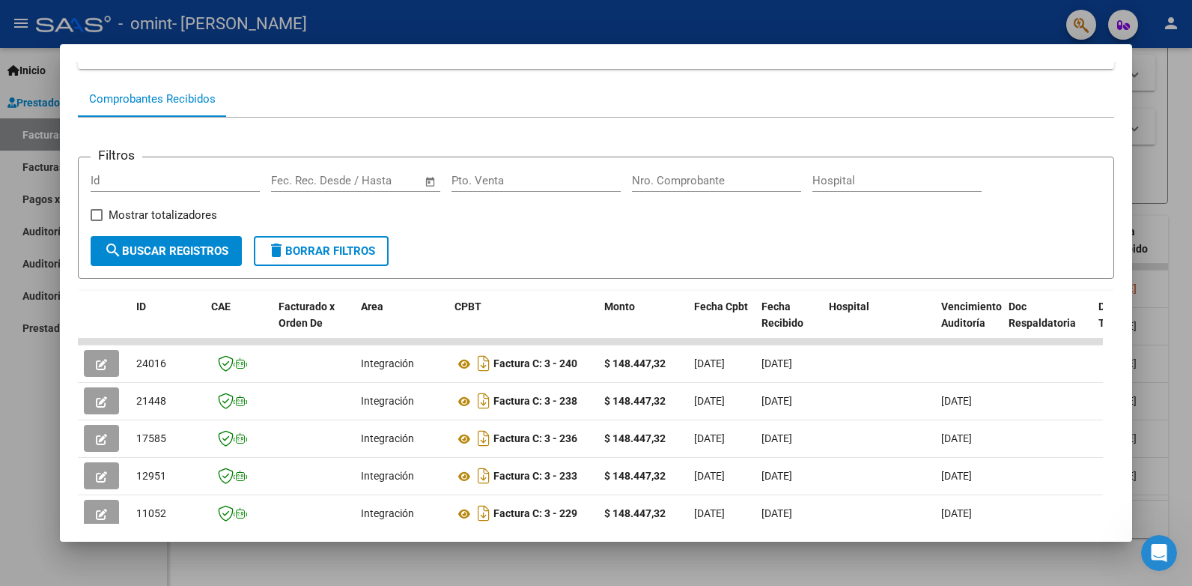
scroll to position [150, 0]
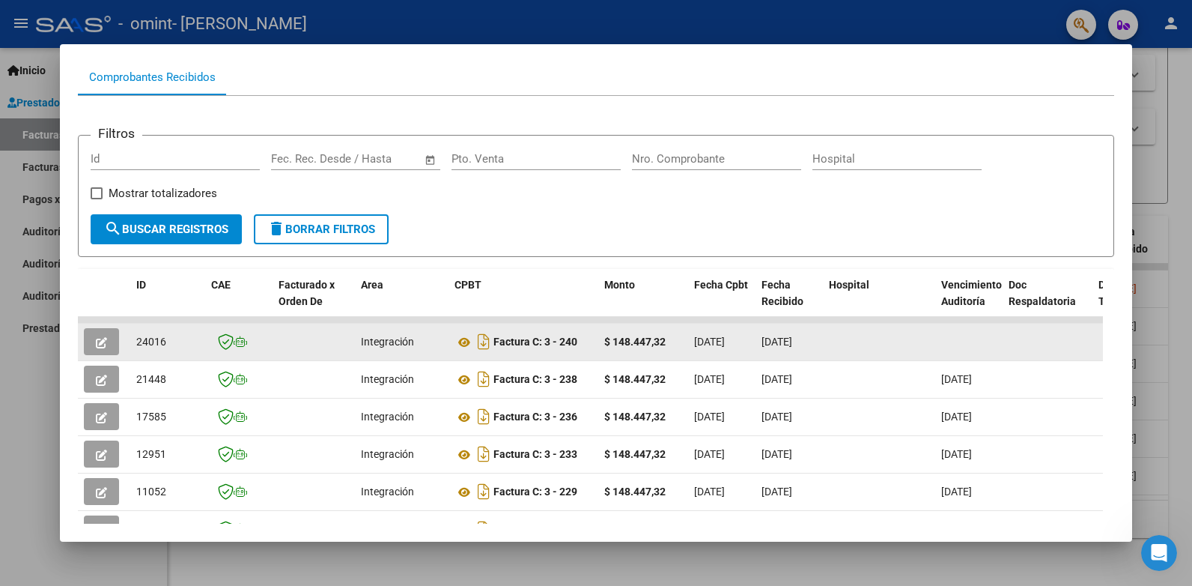
click at [103, 337] on icon "button" at bounding box center [101, 342] width 11 height 11
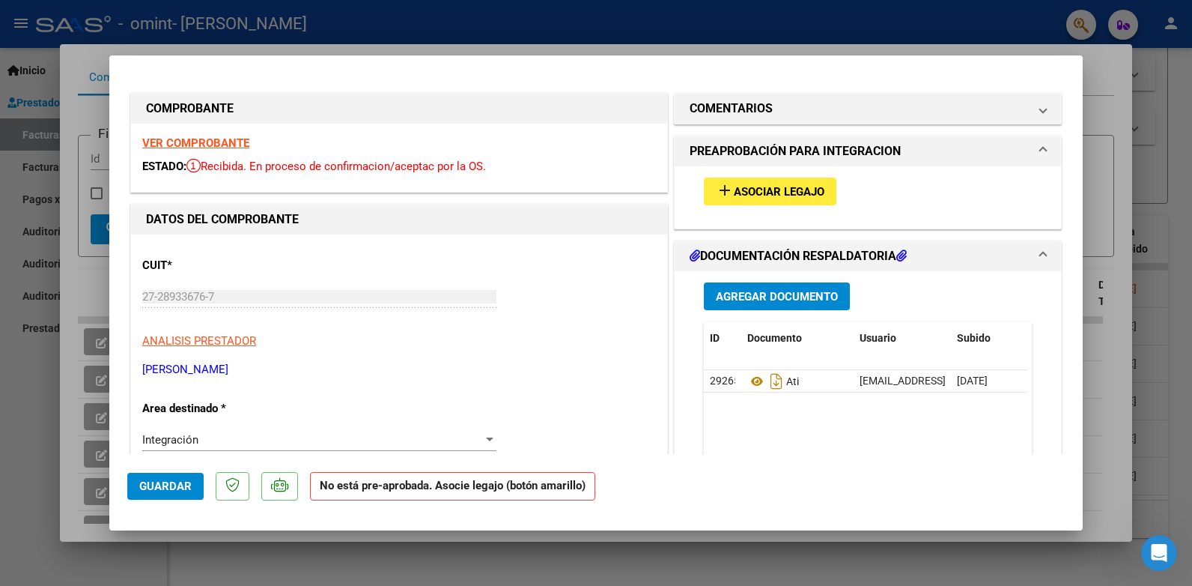
click at [789, 184] on span "add Asociar Legajo" at bounding box center [770, 190] width 109 height 13
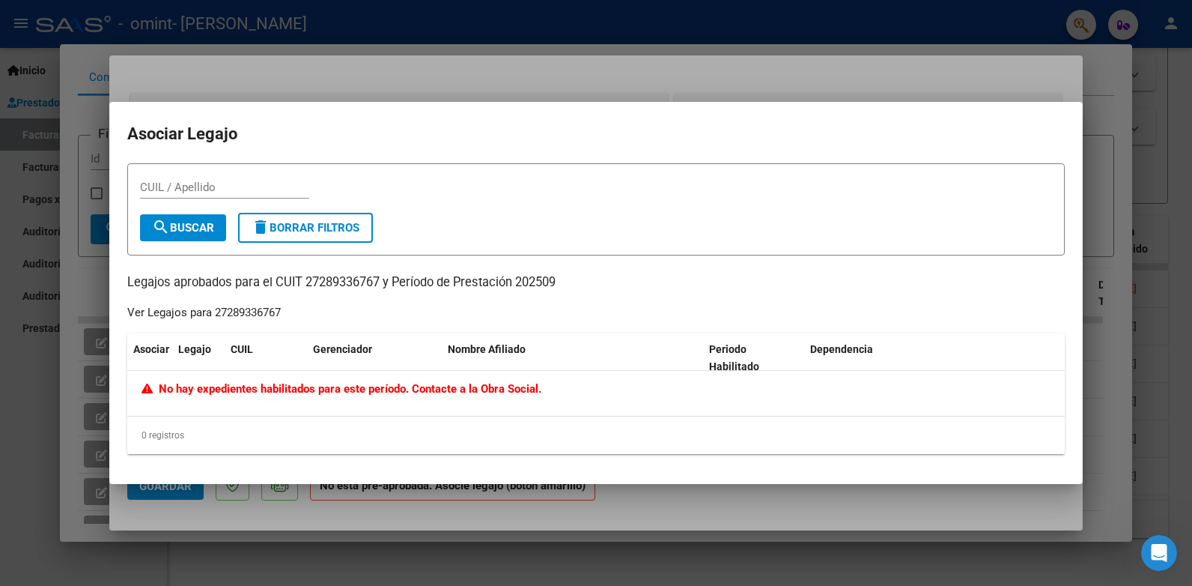
drag, startPoint x: 399, startPoint y: 391, endPoint x: 480, endPoint y: 391, distance: 80.9
click at [480, 391] on span "No hay expedientes habilitados para este período. Contacte a la Obra Social." at bounding box center [342, 388] width 400 height 13
click at [1060, 59] on div at bounding box center [596, 293] width 1192 height 586
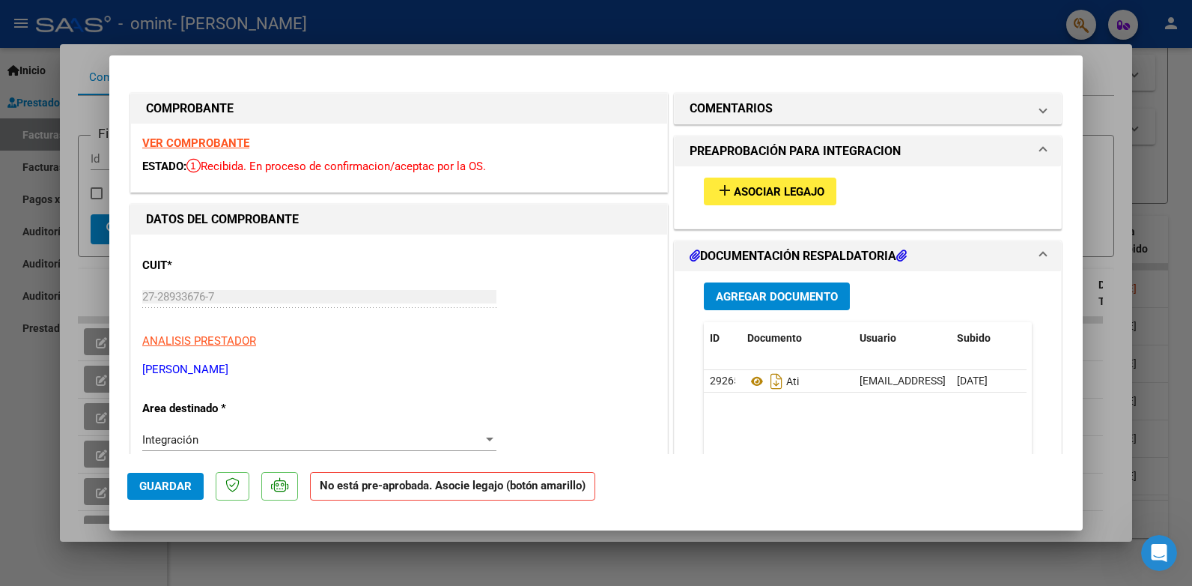
click at [625, 560] on div at bounding box center [596, 293] width 1192 height 586
type input "$ 0,00"
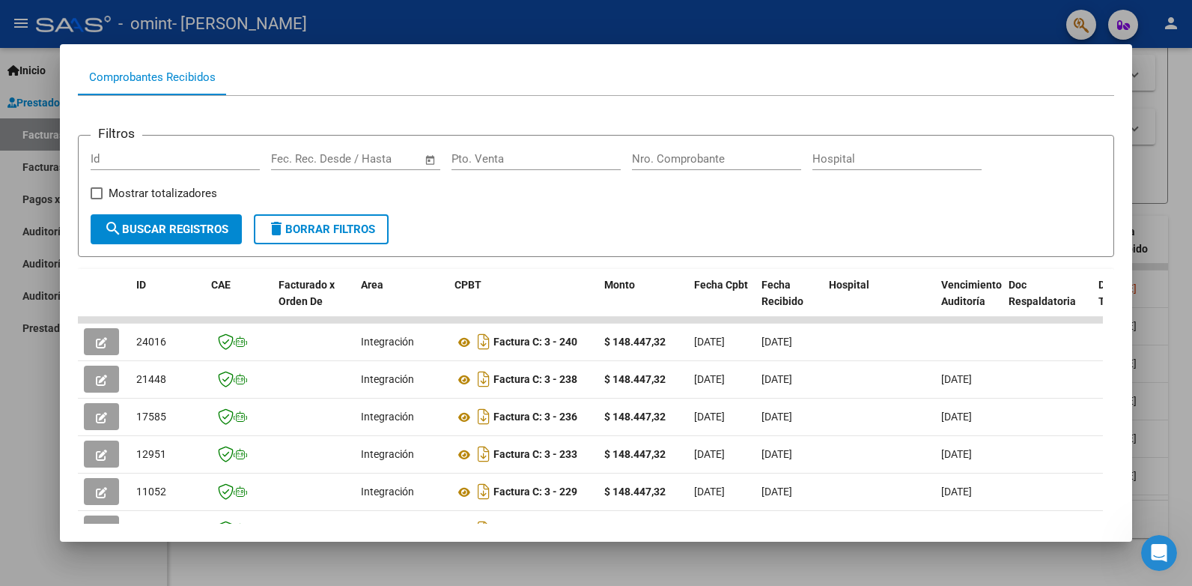
click at [33, 94] on div at bounding box center [596, 293] width 1192 height 586
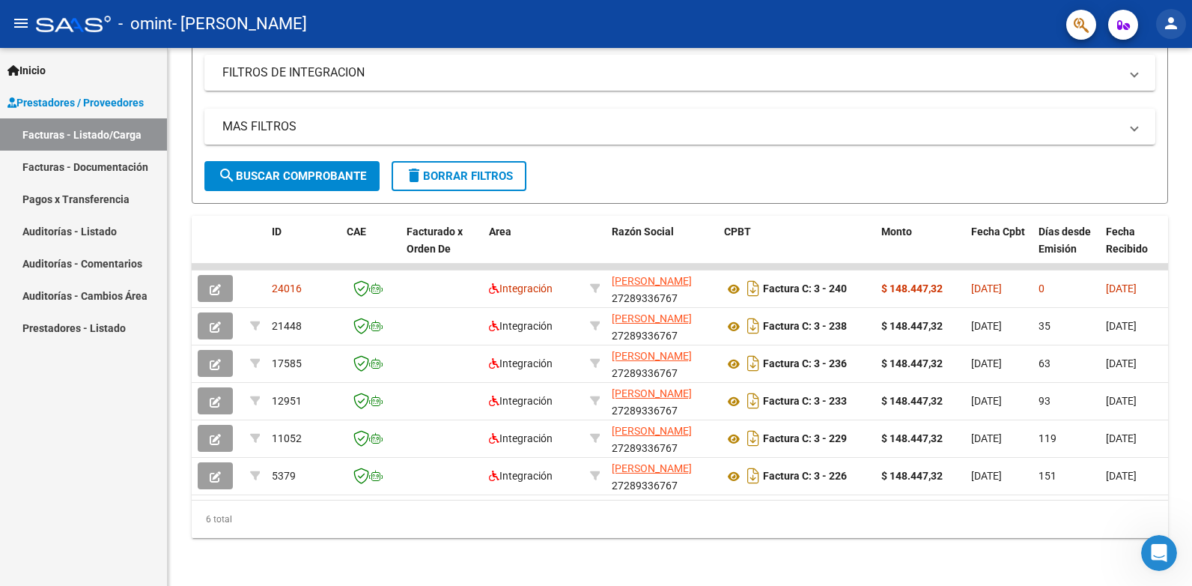
click at [1168, 22] on mat-icon "person" at bounding box center [1171, 23] width 18 height 18
click at [1138, 103] on button "exit_to_app Salir" at bounding box center [1140, 99] width 91 height 36
